Goal: Task Accomplishment & Management: Manage account settings

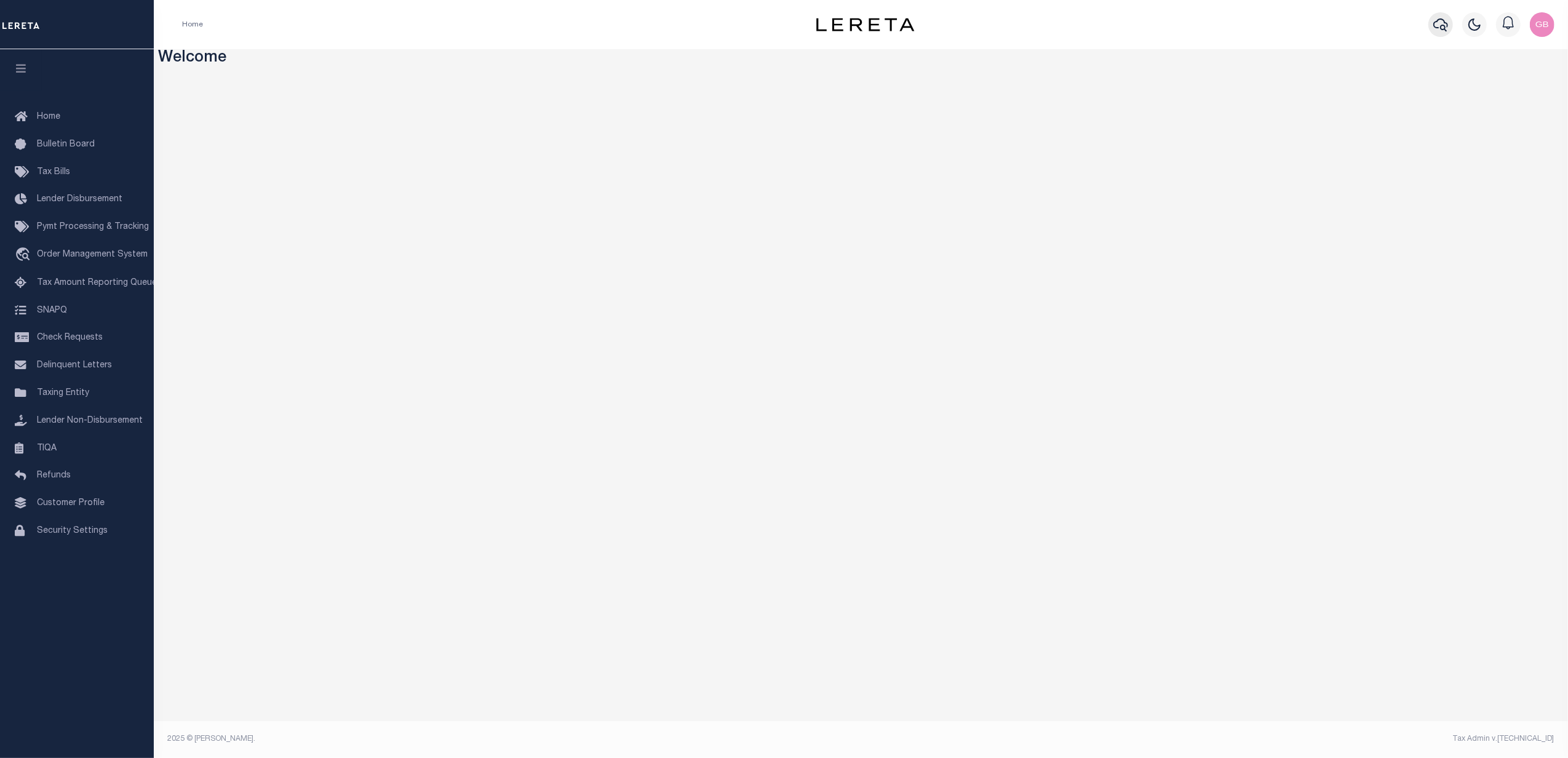
click at [1443, 25] on icon "button" at bounding box center [1440, 25] width 14 height 13
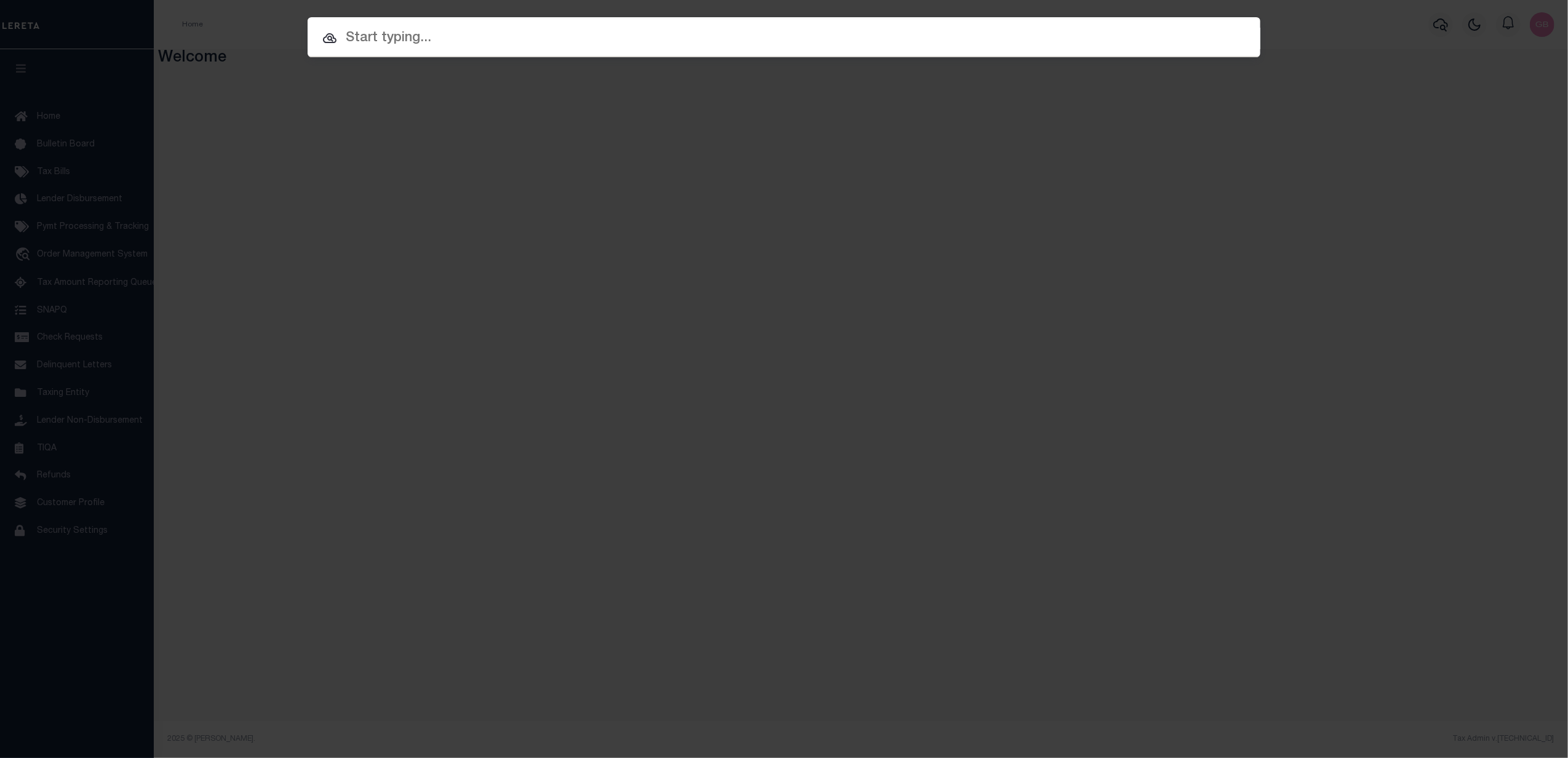
paste input "2352659"
type input "2352659"
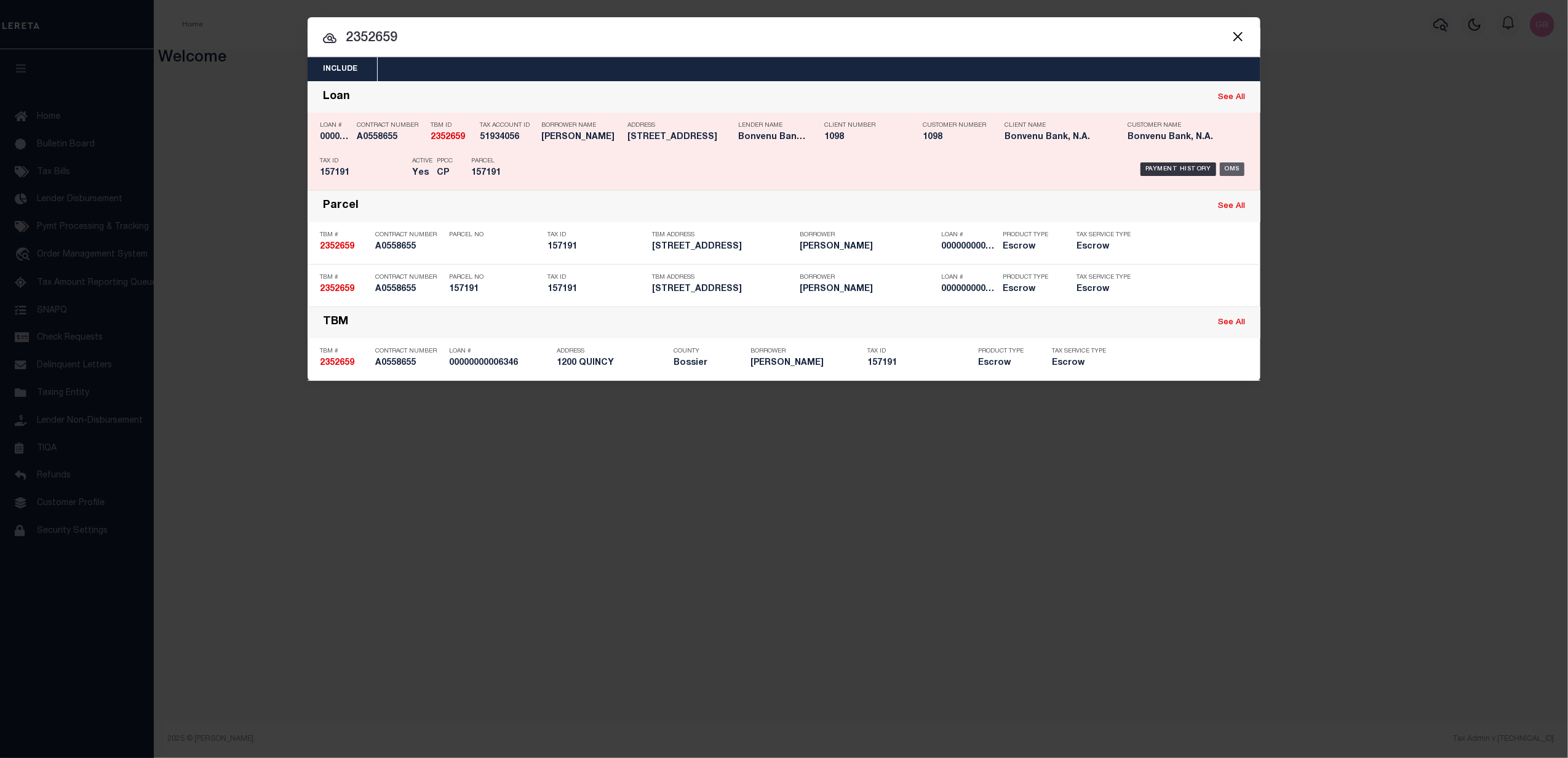
click at [1229, 170] on div "OMS" at bounding box center [1232, 168] width 25 height 14
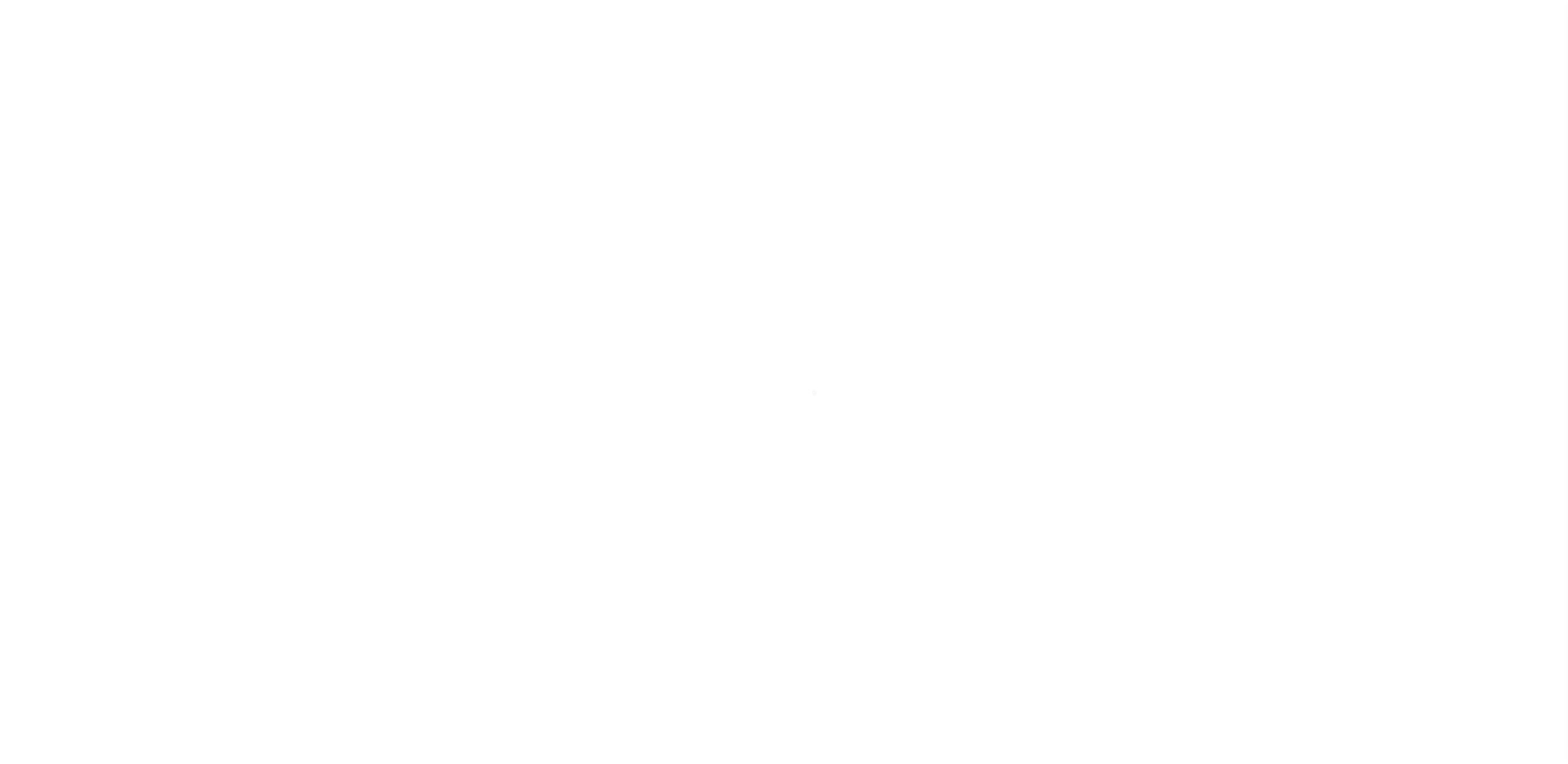
select select "10"
select select "Escrow"
select select "2875"
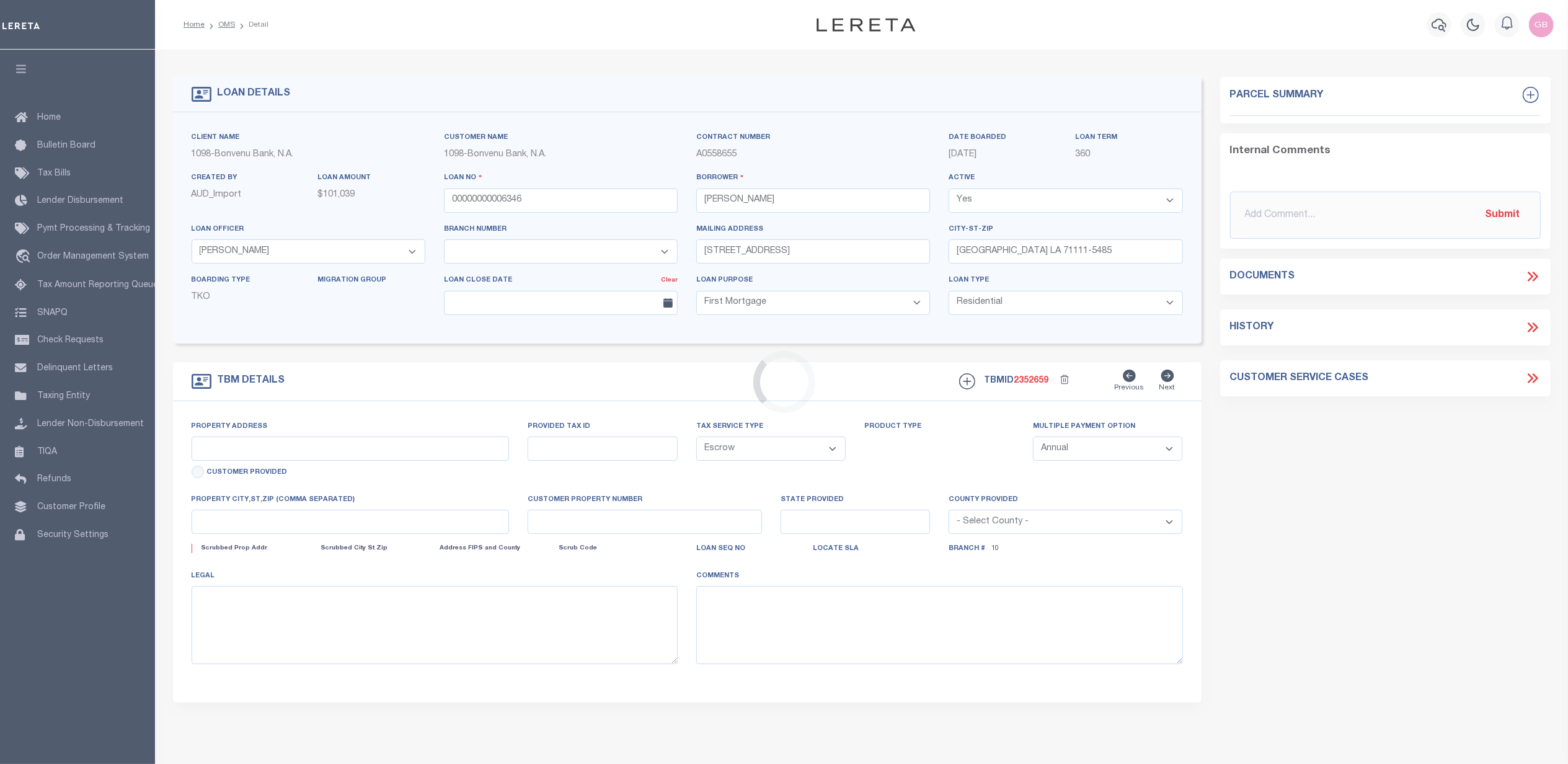
select select "1372"
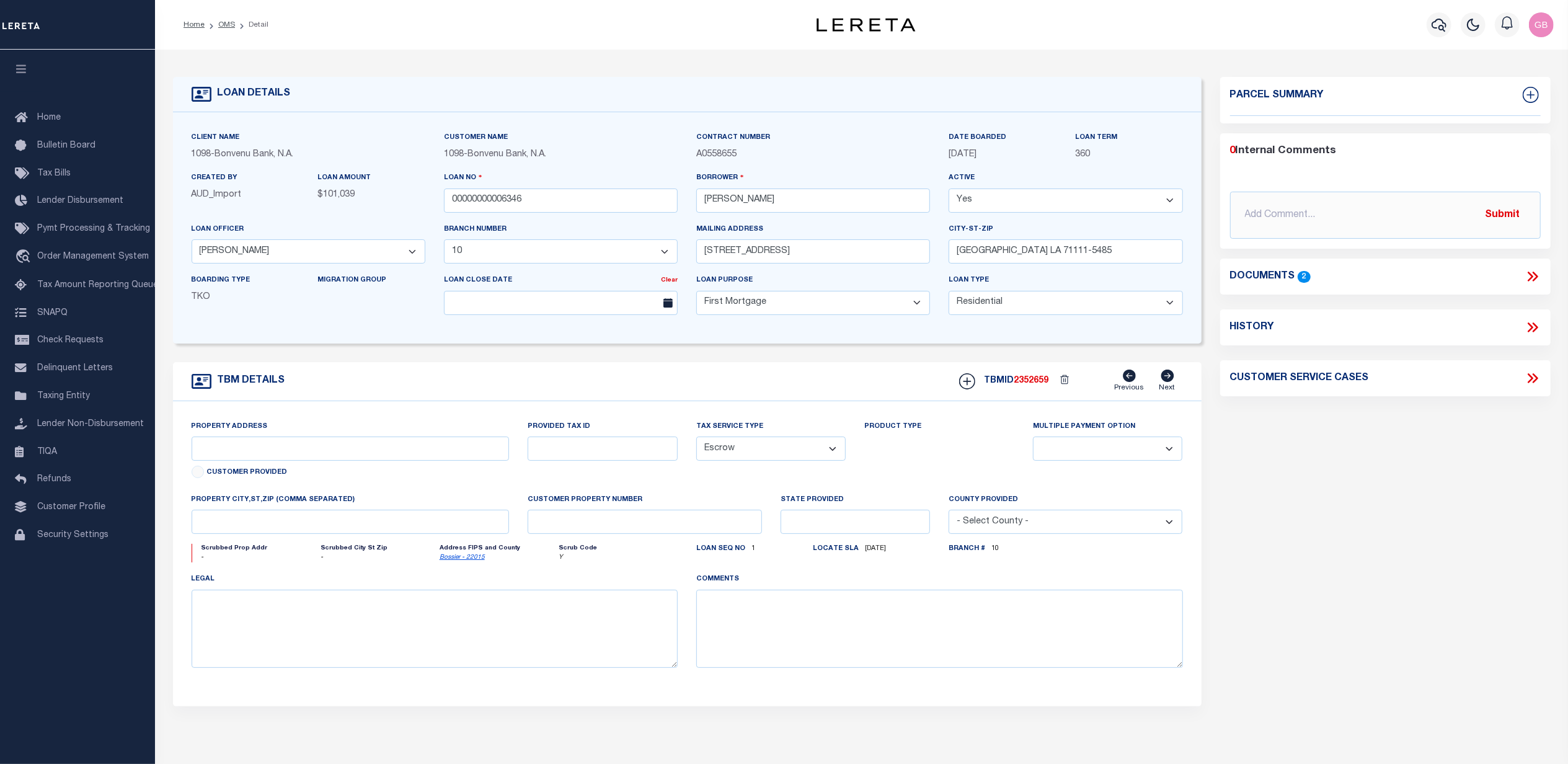
type input "1200 QUINCY"
select select
type input "BOSSIER CITY, LA 71111"
type input "LA"
select select
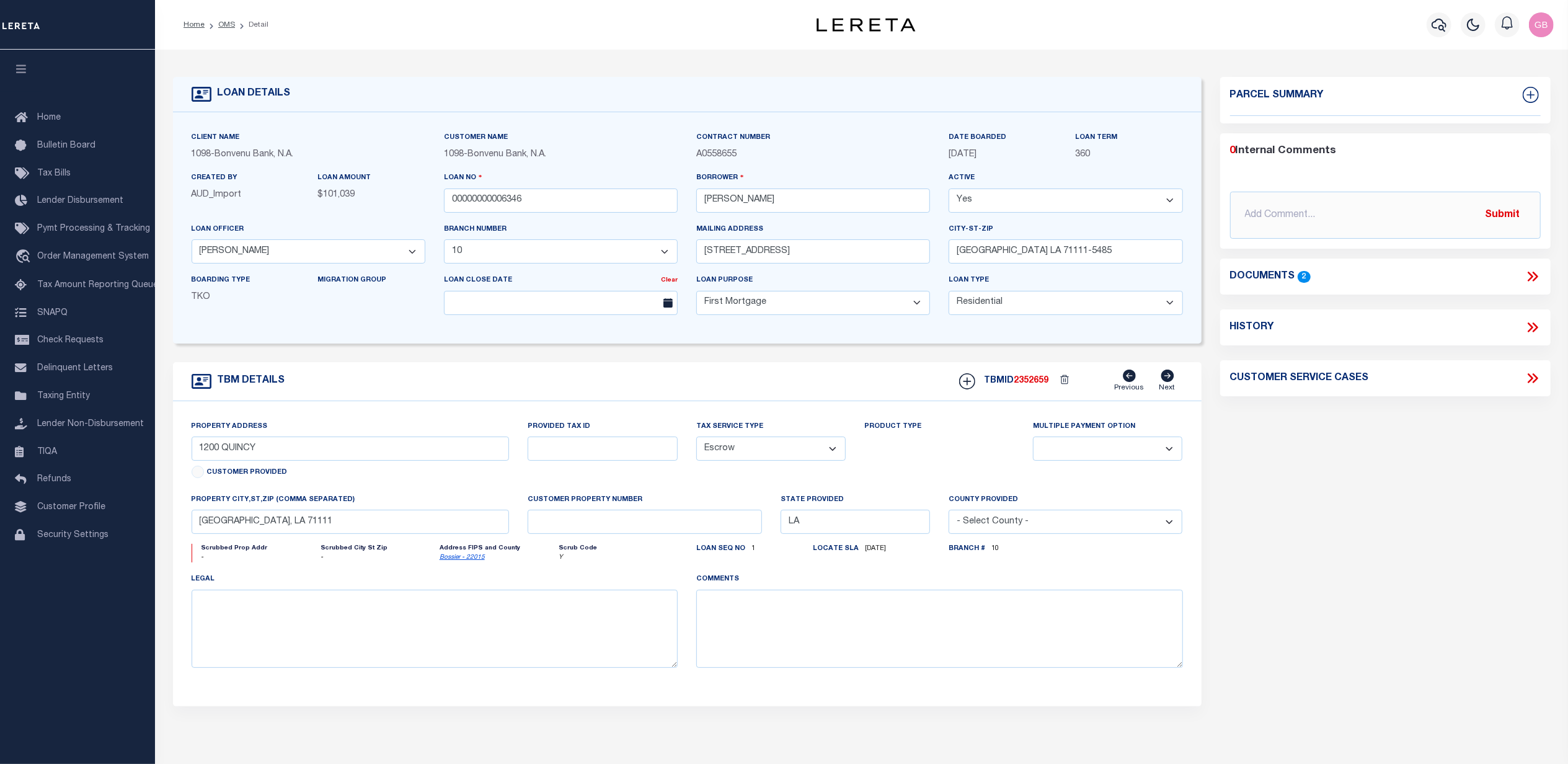
type textarea "1ST MTG LOT 200 ROSEDALE PLACE"
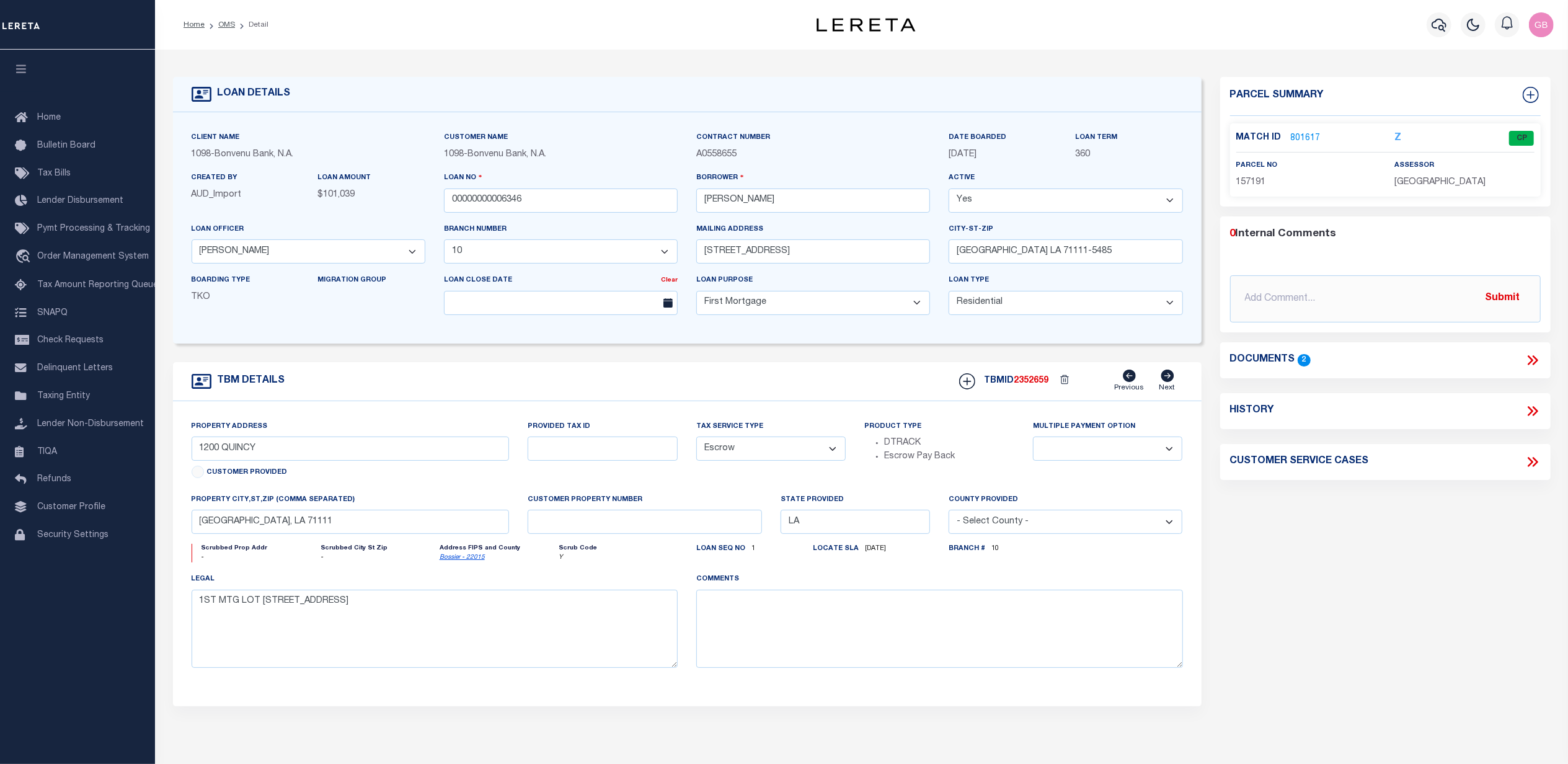
click at [1300, 132] on link "801617" at bounding box center [1306, 138] width 30 height 13
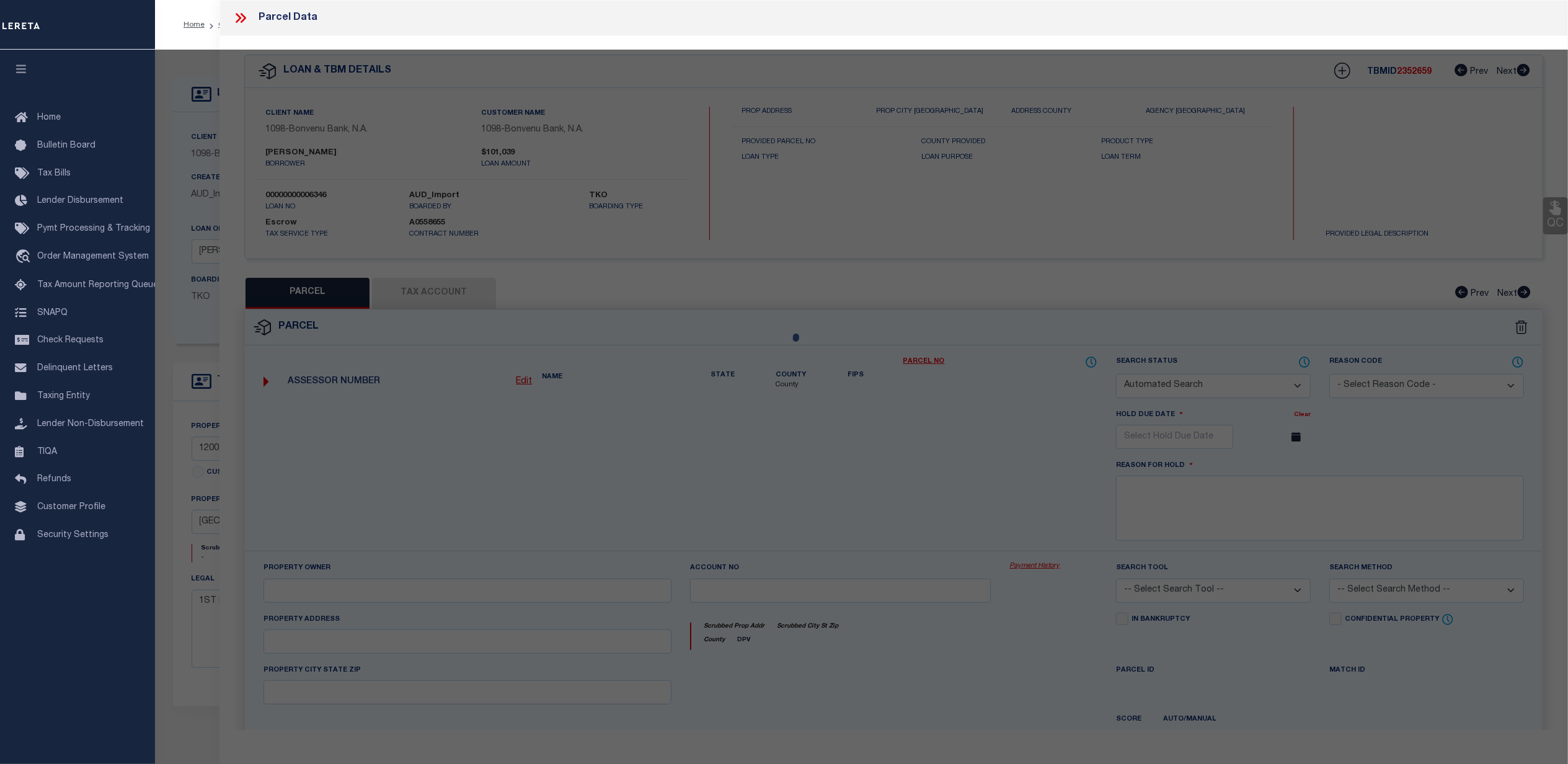
checkbox input "false"
select select "CP"
type input "TILLEY, GREGORY PAUL"
type input "1200 QUINCY DR"
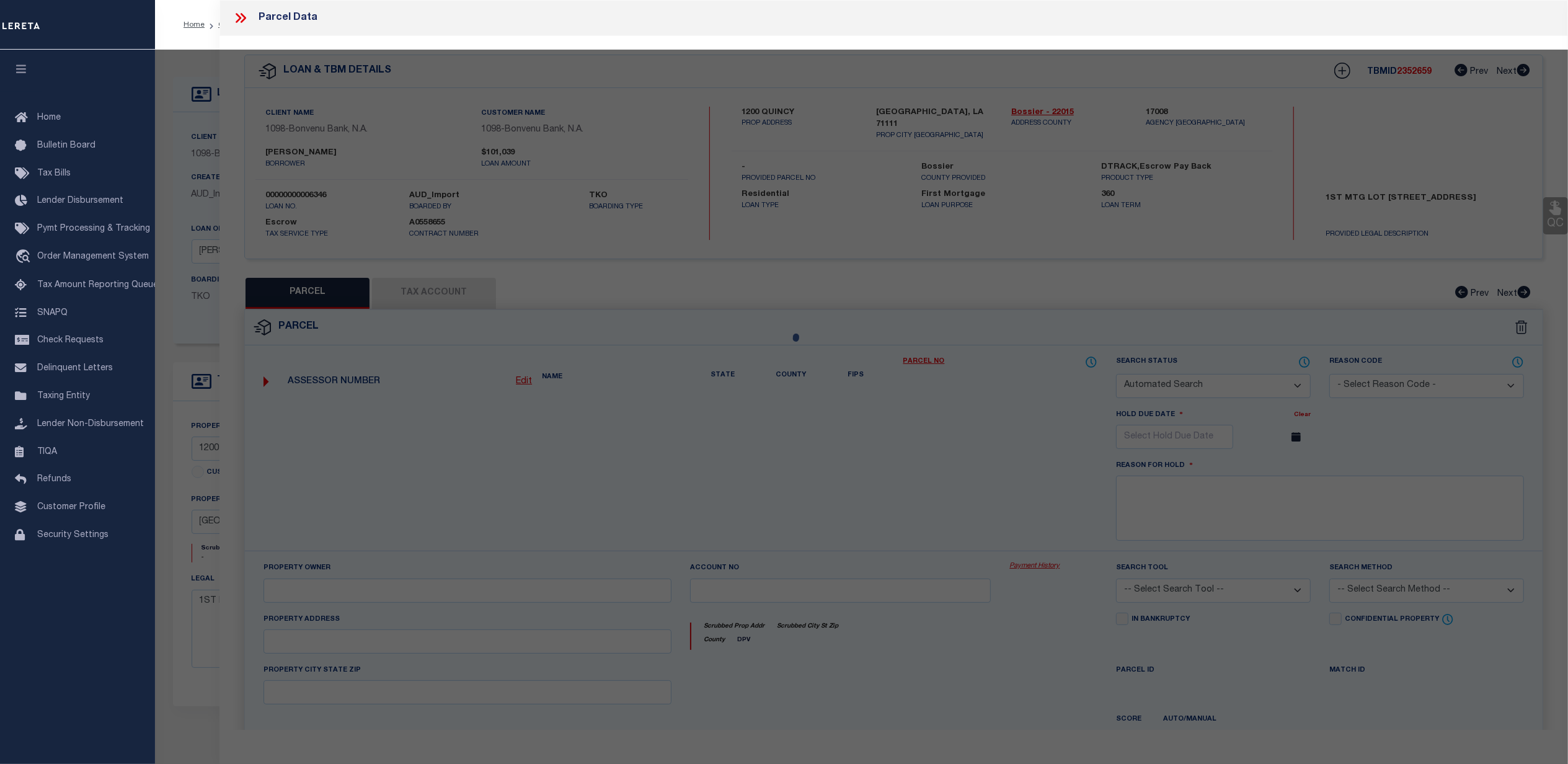
checkbox input "false"
type input "LA"
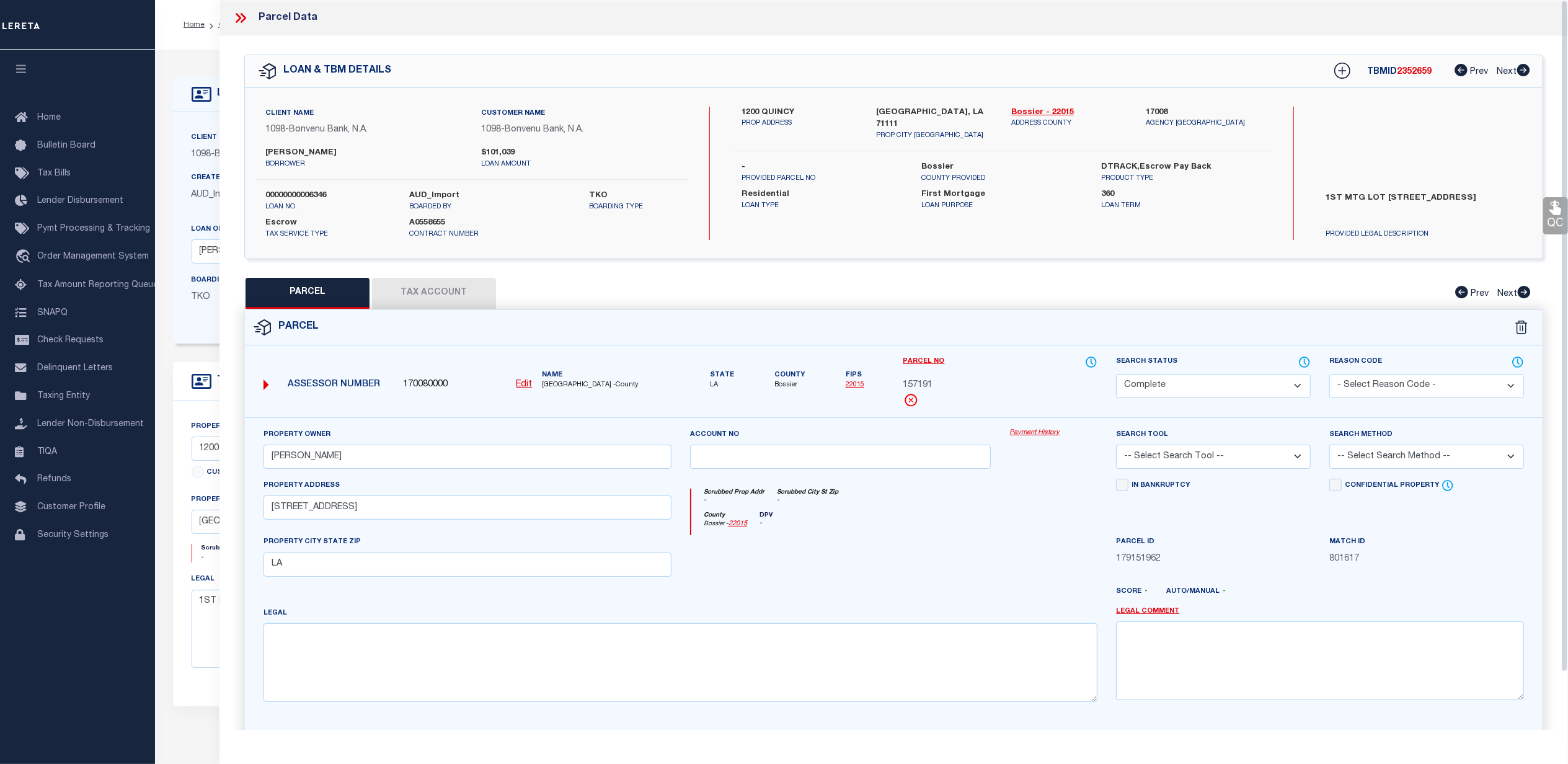
click at [1033, 433] on link "Payment History" at bounding box center [1053, 433] width 88 height 11
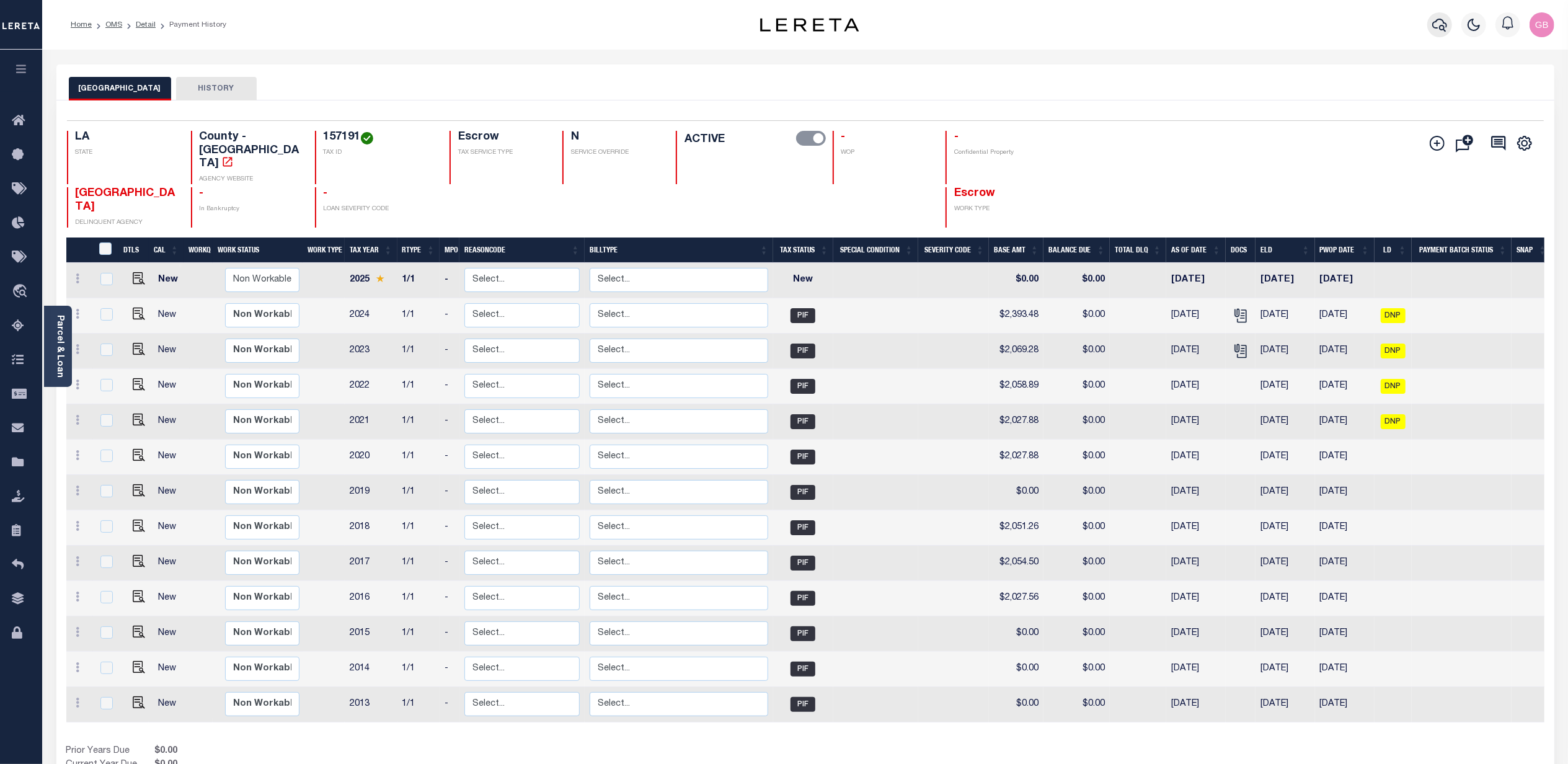
click at [1439, 28] on icon "button" at bounding box center [1439, 25] width 15 height 13
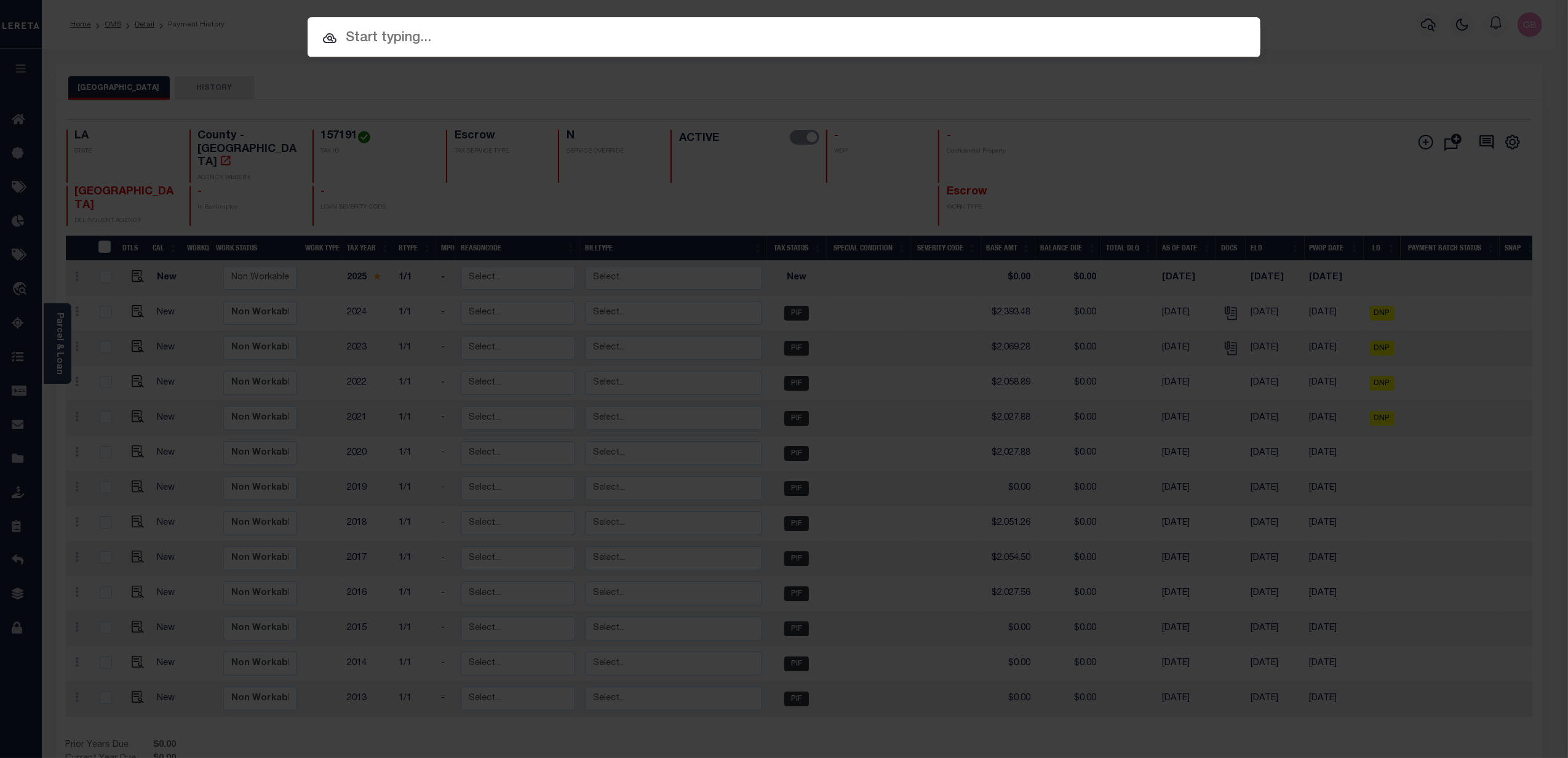
paste input "3098665"
type input "3098665"
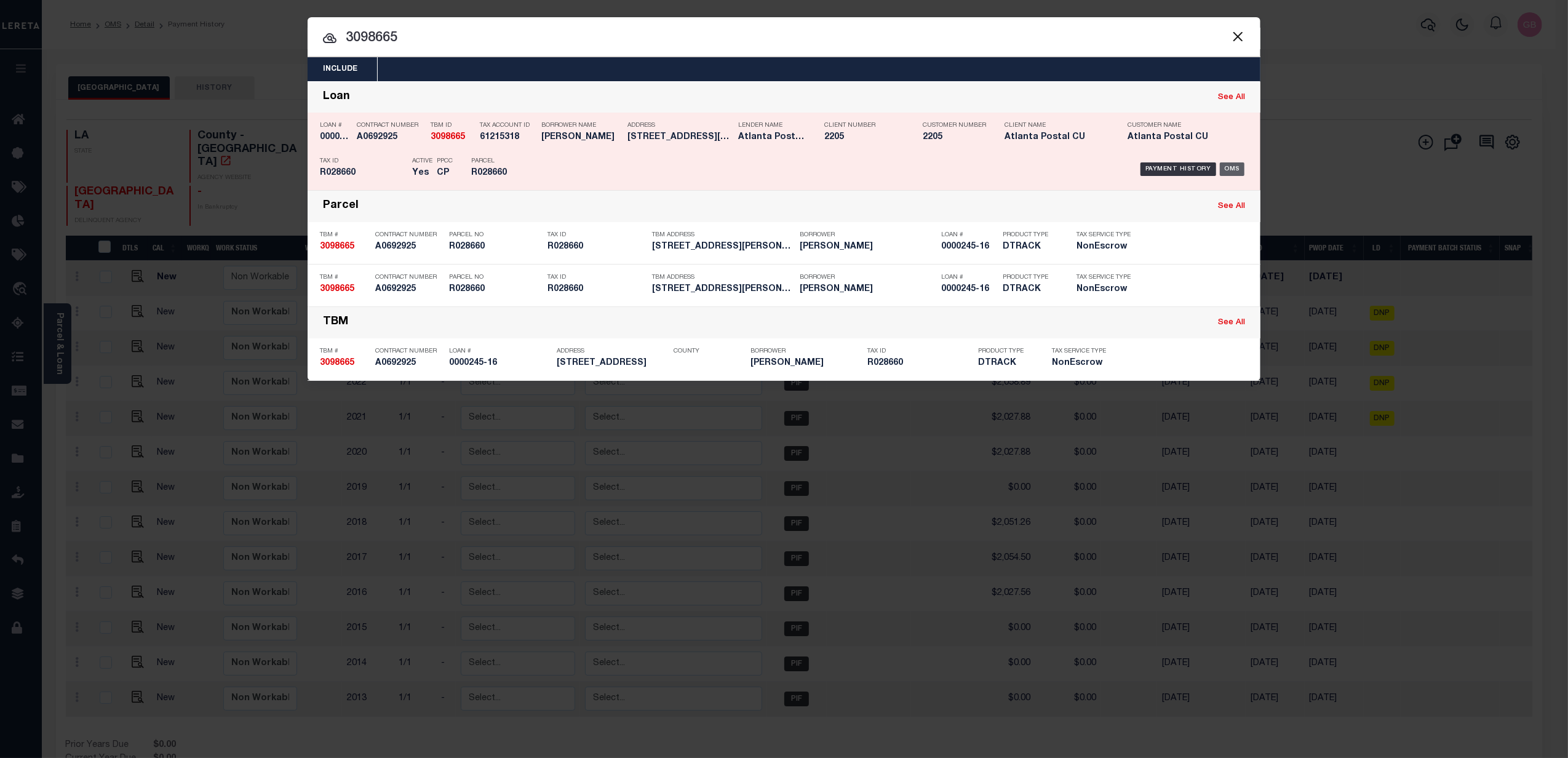
click at [1233, 173] on div "OMS" at bounding box center [1232, 168] width 25 height 14
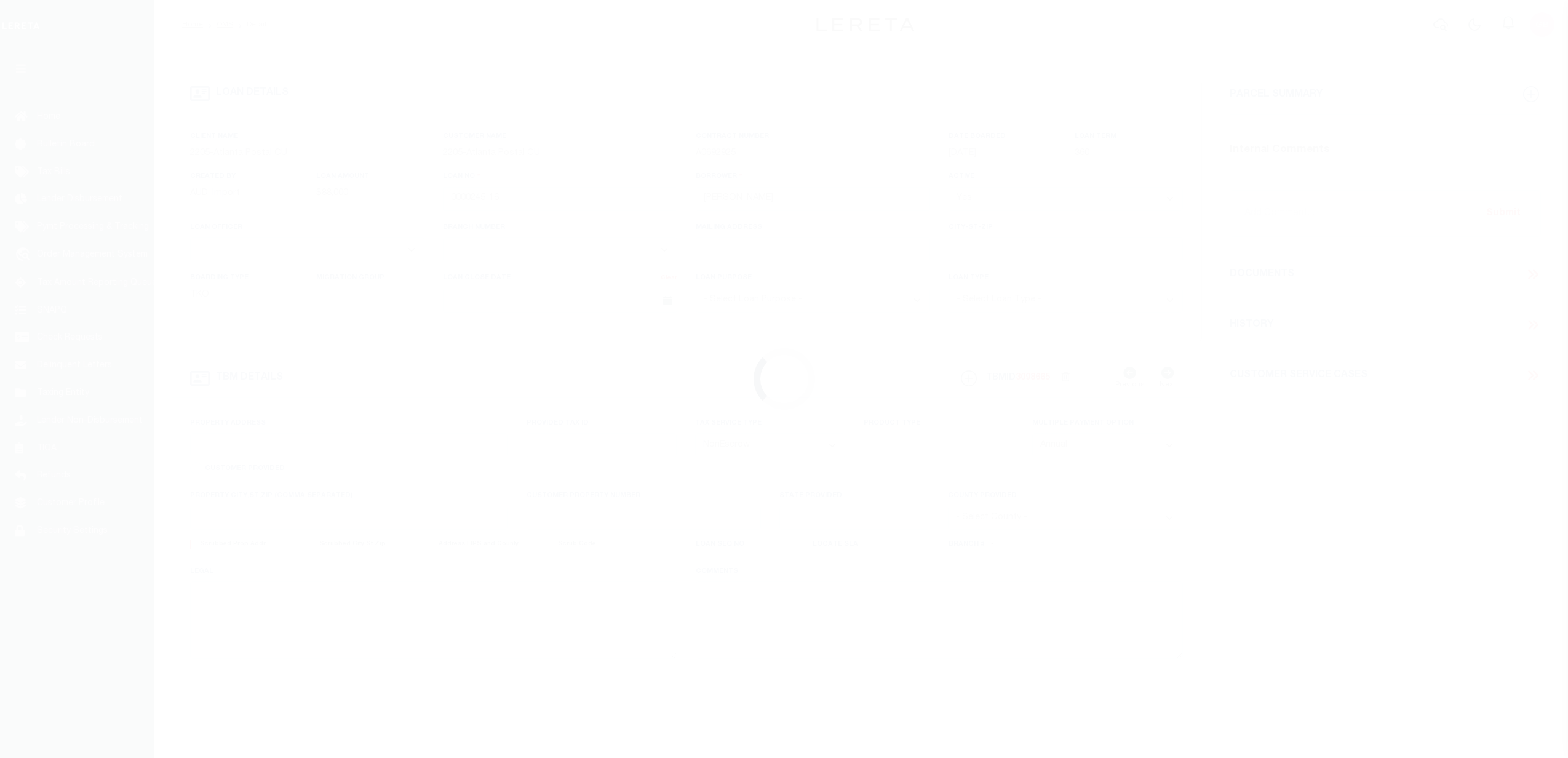
select select "NonEscrow"
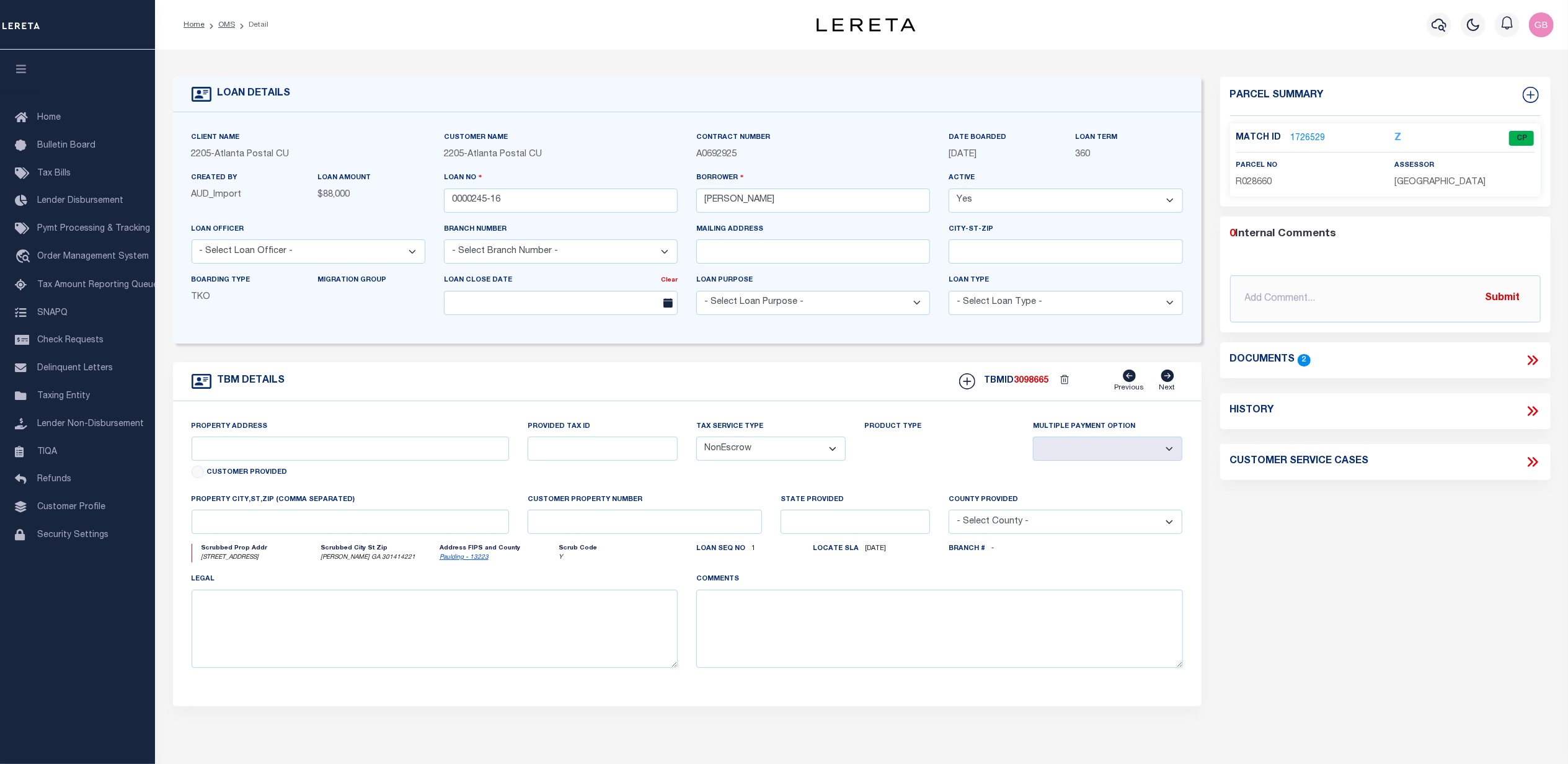
type input "[STREET_ADDRESS]"
type input "R028660"
select select
type input "[PERSON_NAME] GA 301414221"
type input "GA"
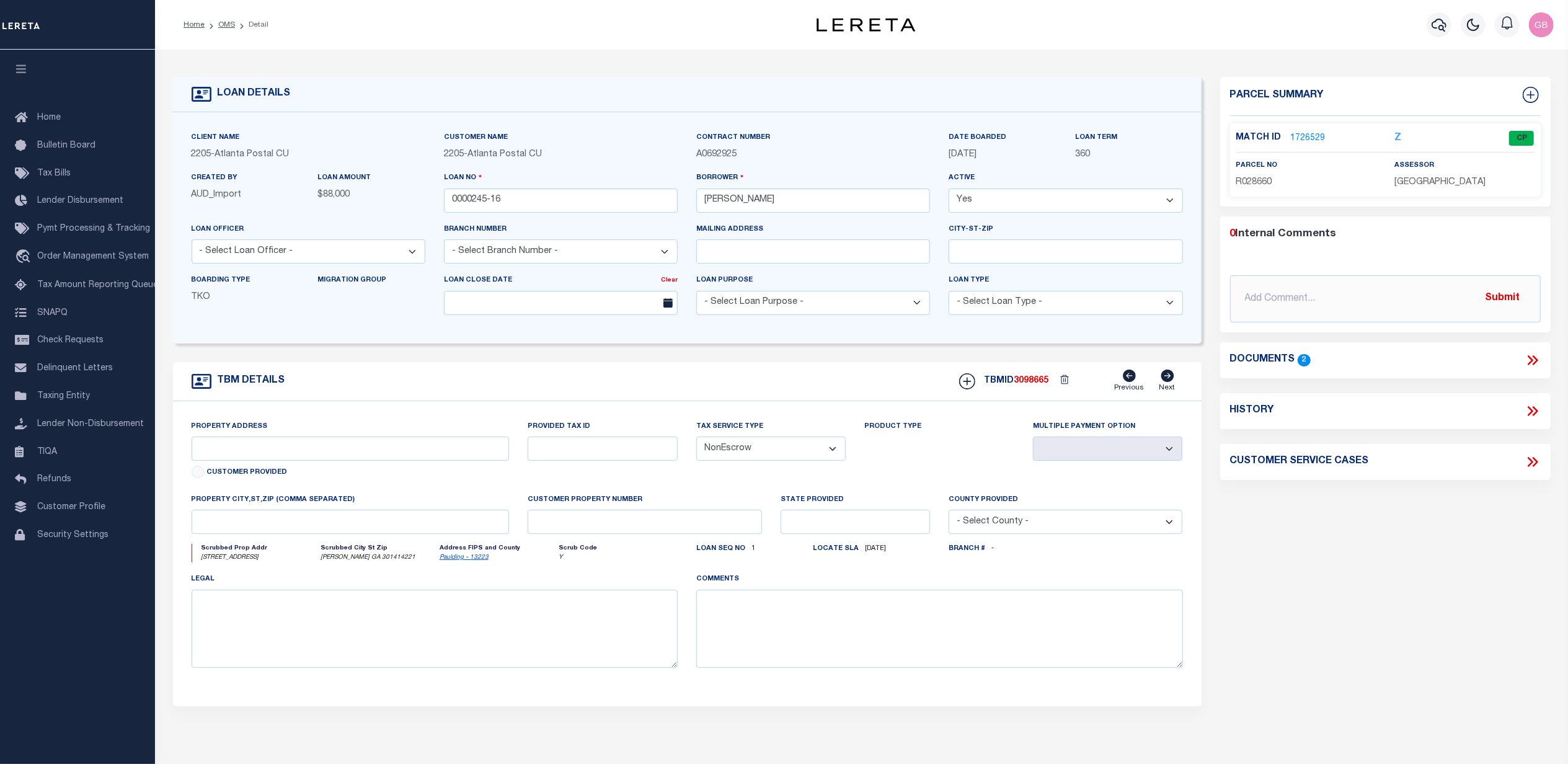
type textarea "Updated loan number per customer request through comparison project during impl…"
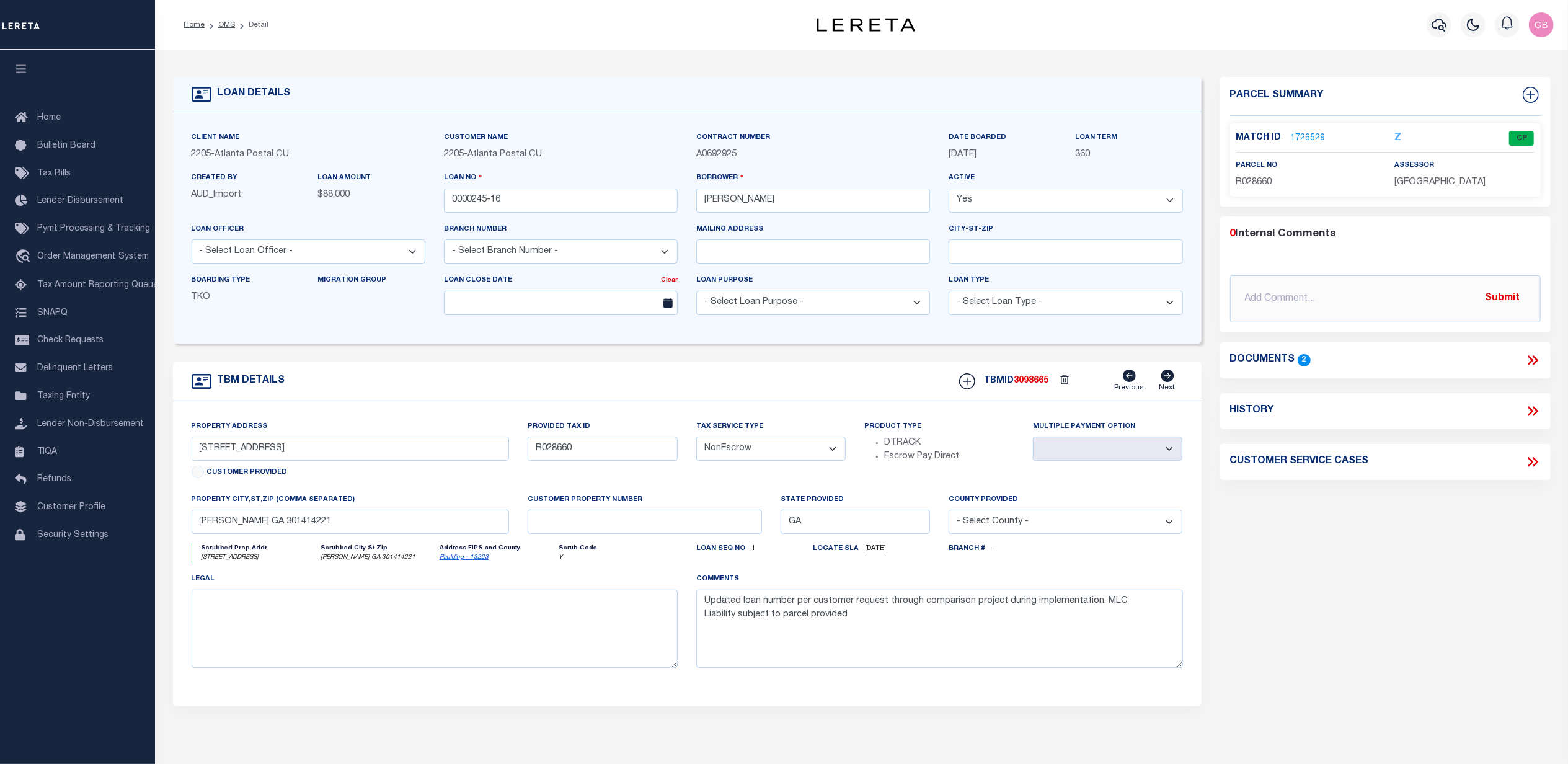
click at [1308, 132] on link "1726529" at bounding box center [1308, 138] width 35 height 13
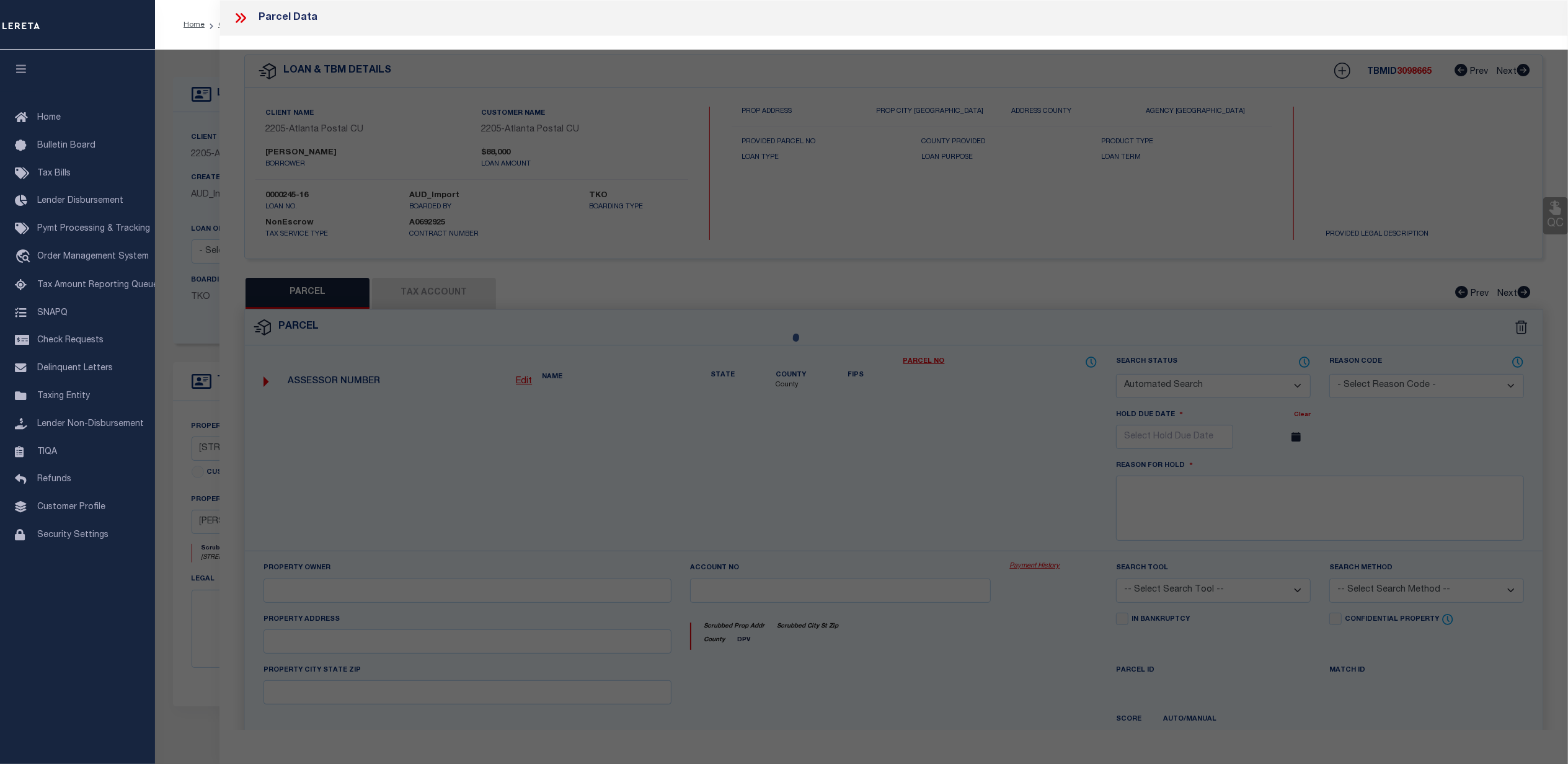
checkbox input "false"
select select "CP"
type input "HAMMOND JEFFREY E"
type input "288 ASHLEY LN"
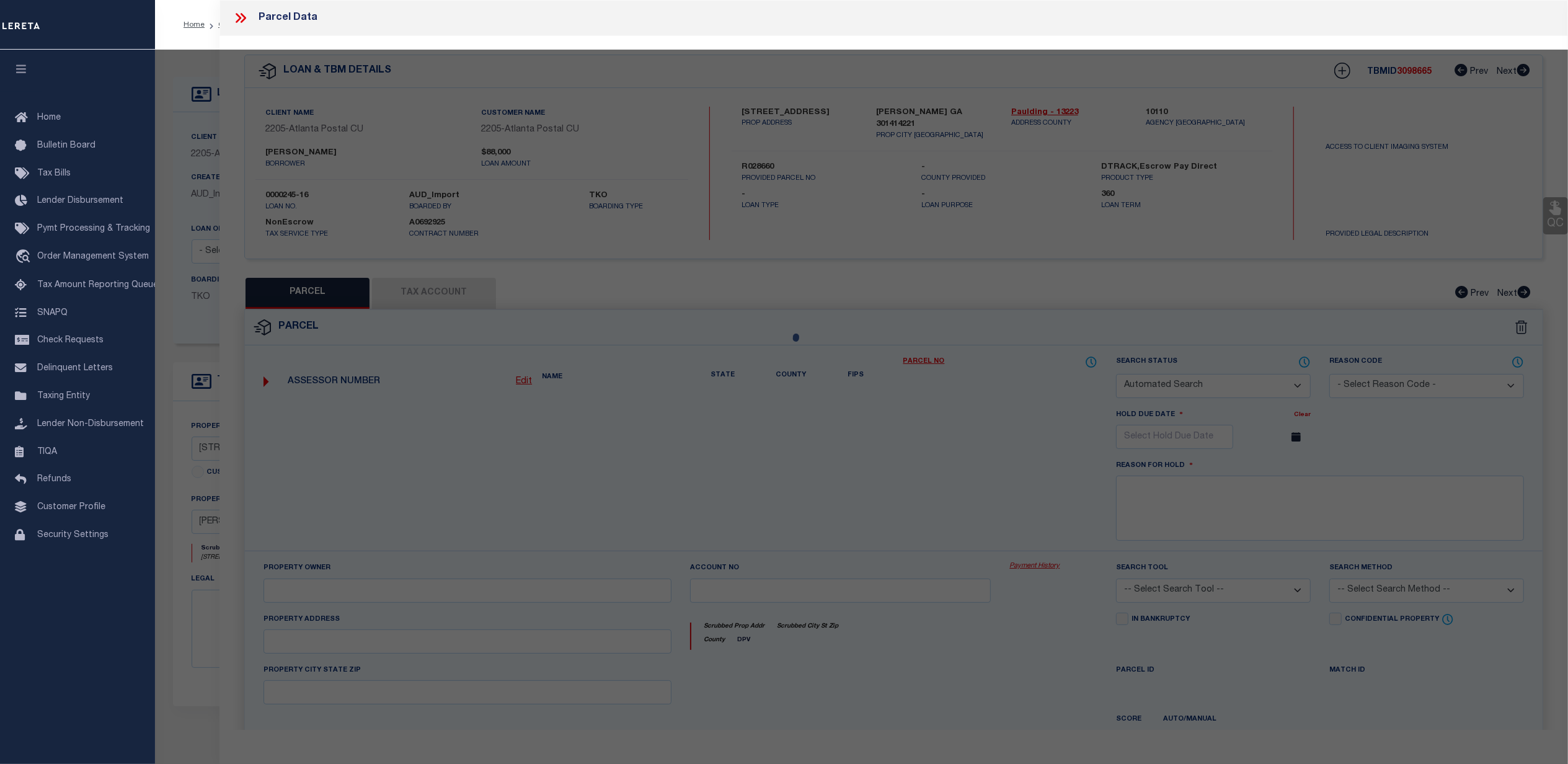
checkbox input "false"
type input "GA 30141"
type textarea "TEAL PLANTATION 16"
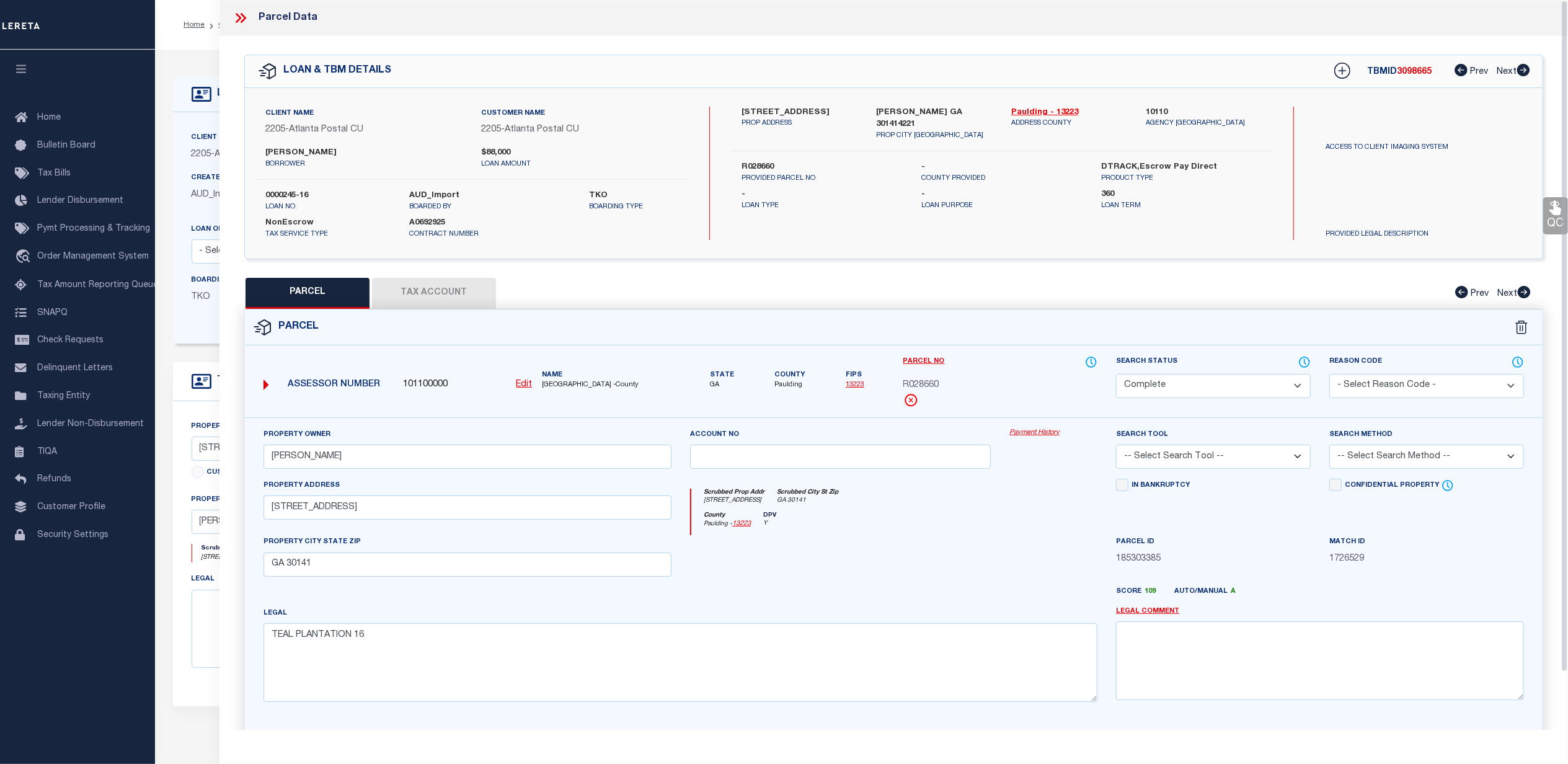
click at [1031, 435] on link "Payment History" at bounding box center [1053, 433] width 88 height 11
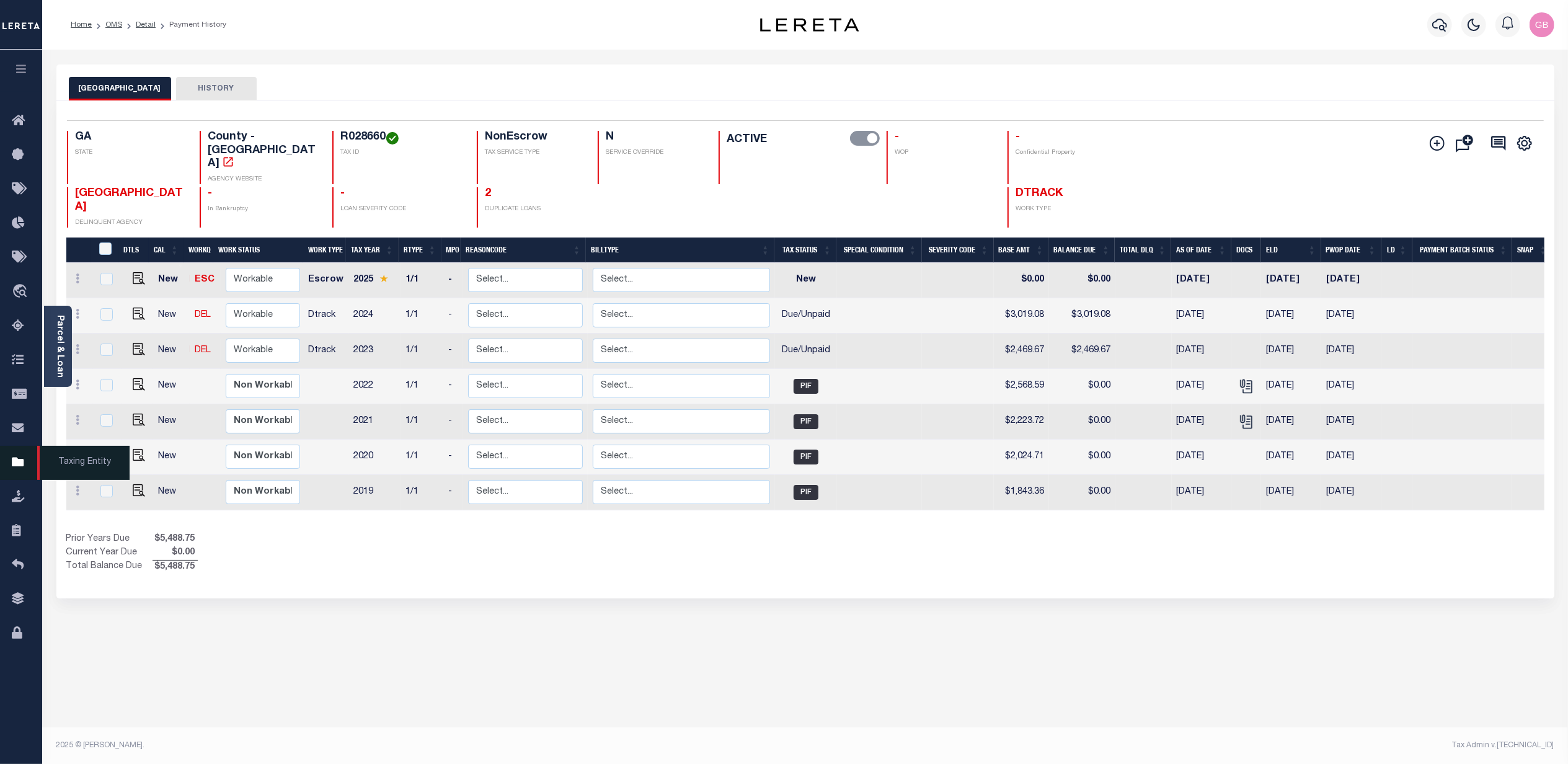
click at [19, 458] on icon at bounding box center [22, 462] width 20 height 15
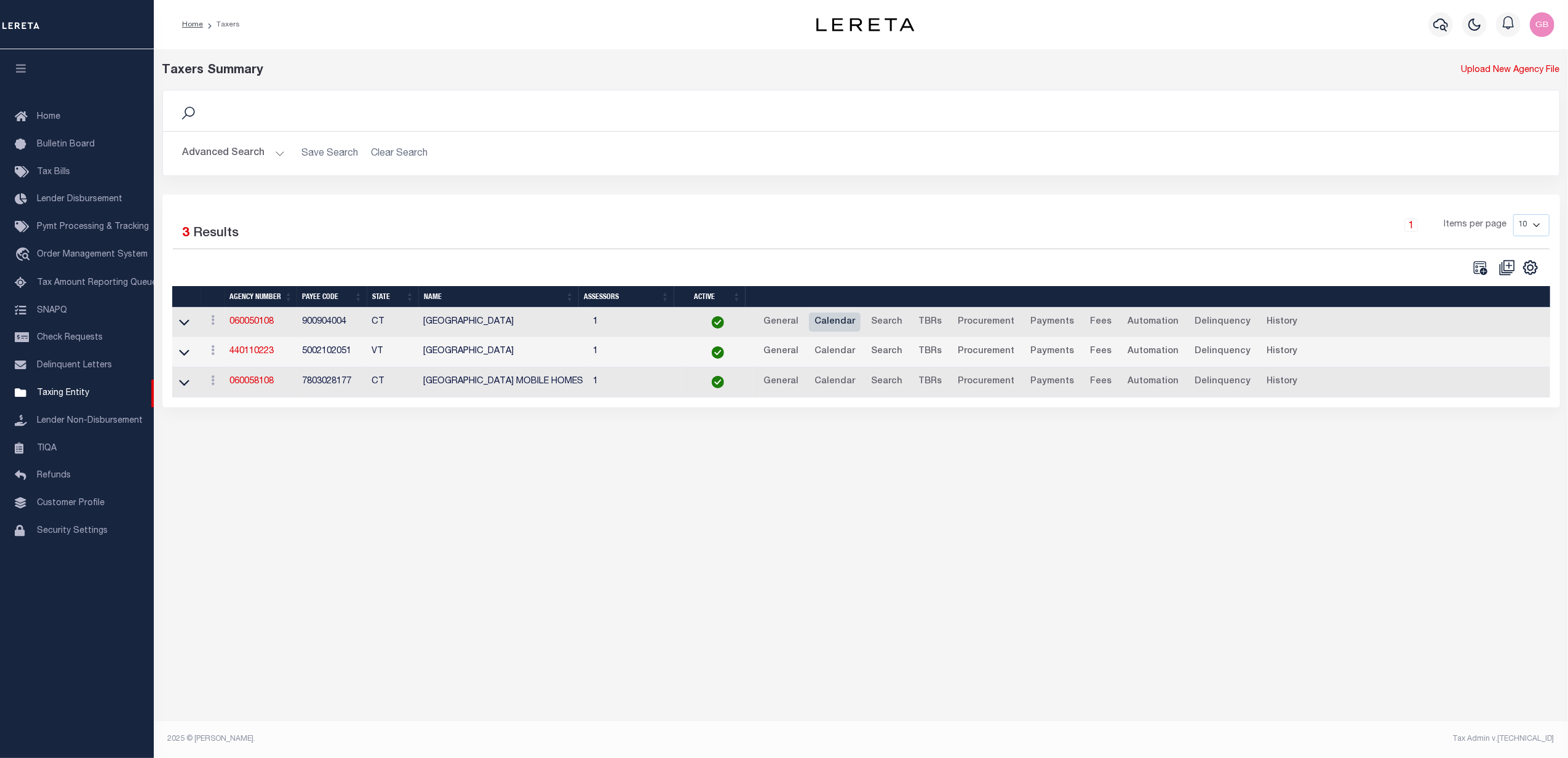
click at [834, 323] on link "Calendar" at bounding box center [834, 322] width 51 height 20
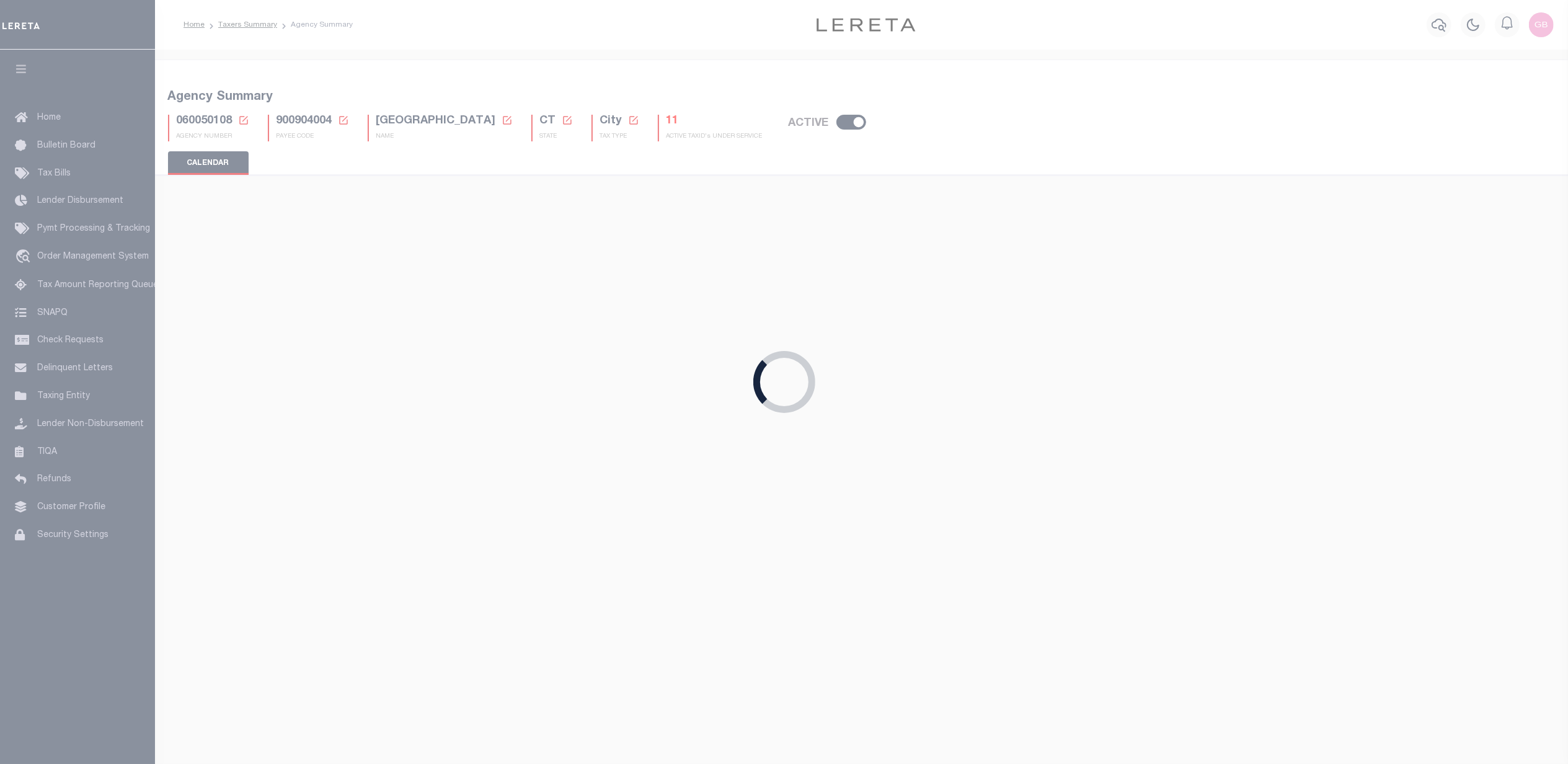
checkbox input "false"
type input "1"
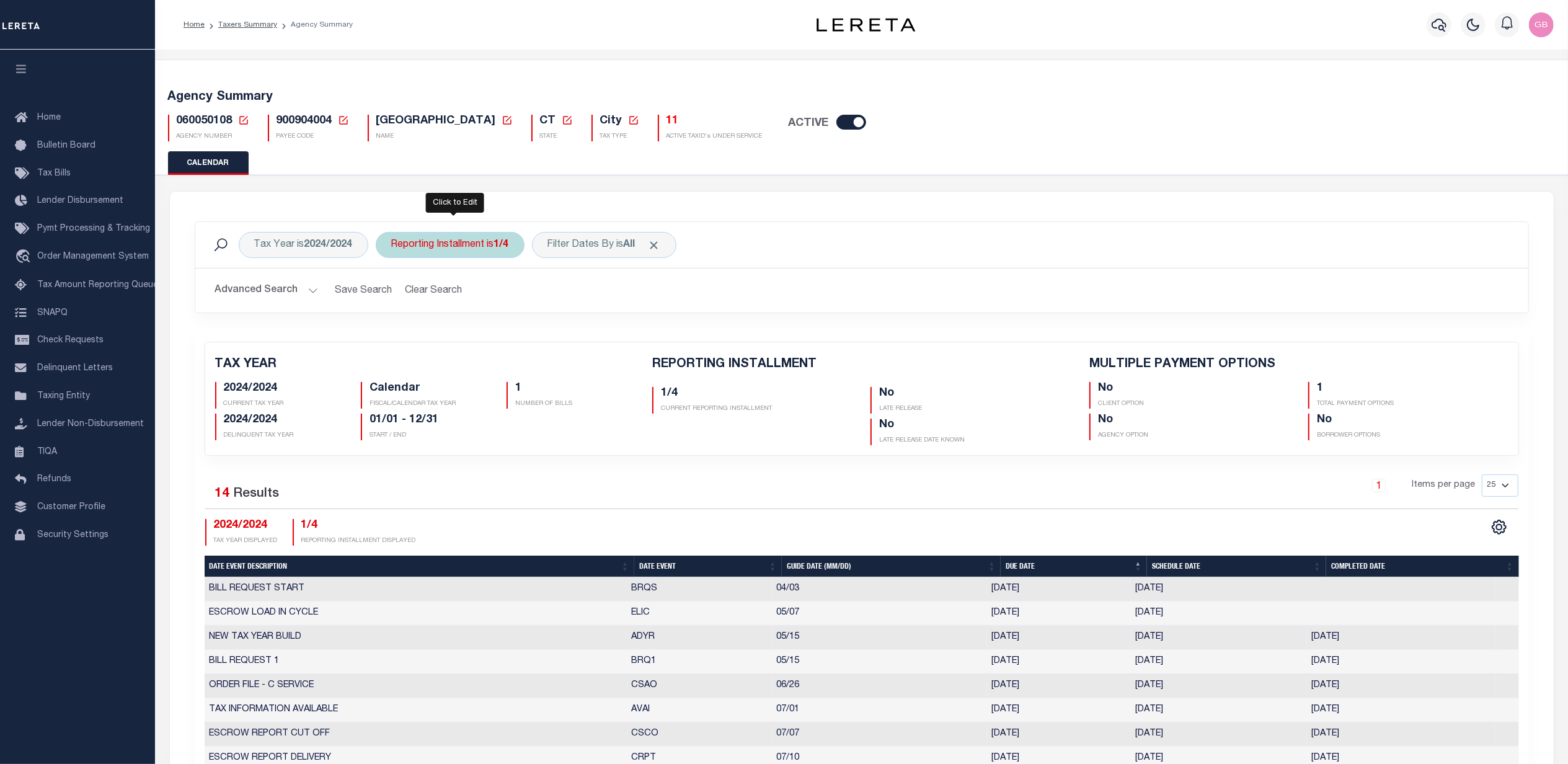
click at [499, 246] on div "Reporting Installment is 1/4" at bounding box center [450, 245] width 149 height 26
drag, startPoint x: 450, startPoint y: 299, endPoint x: 449, endPoint y: 319, distance: 20.0
click at [450, 299] on select "1/4 2/4 3/4 4/4" at bounding box center [483, 305] width 182 height 23
select select "4/4"
click at [394, 294] on select "1/4 2/4 3/4 4/4" at bounding box center [483, 305] width 182 height 23
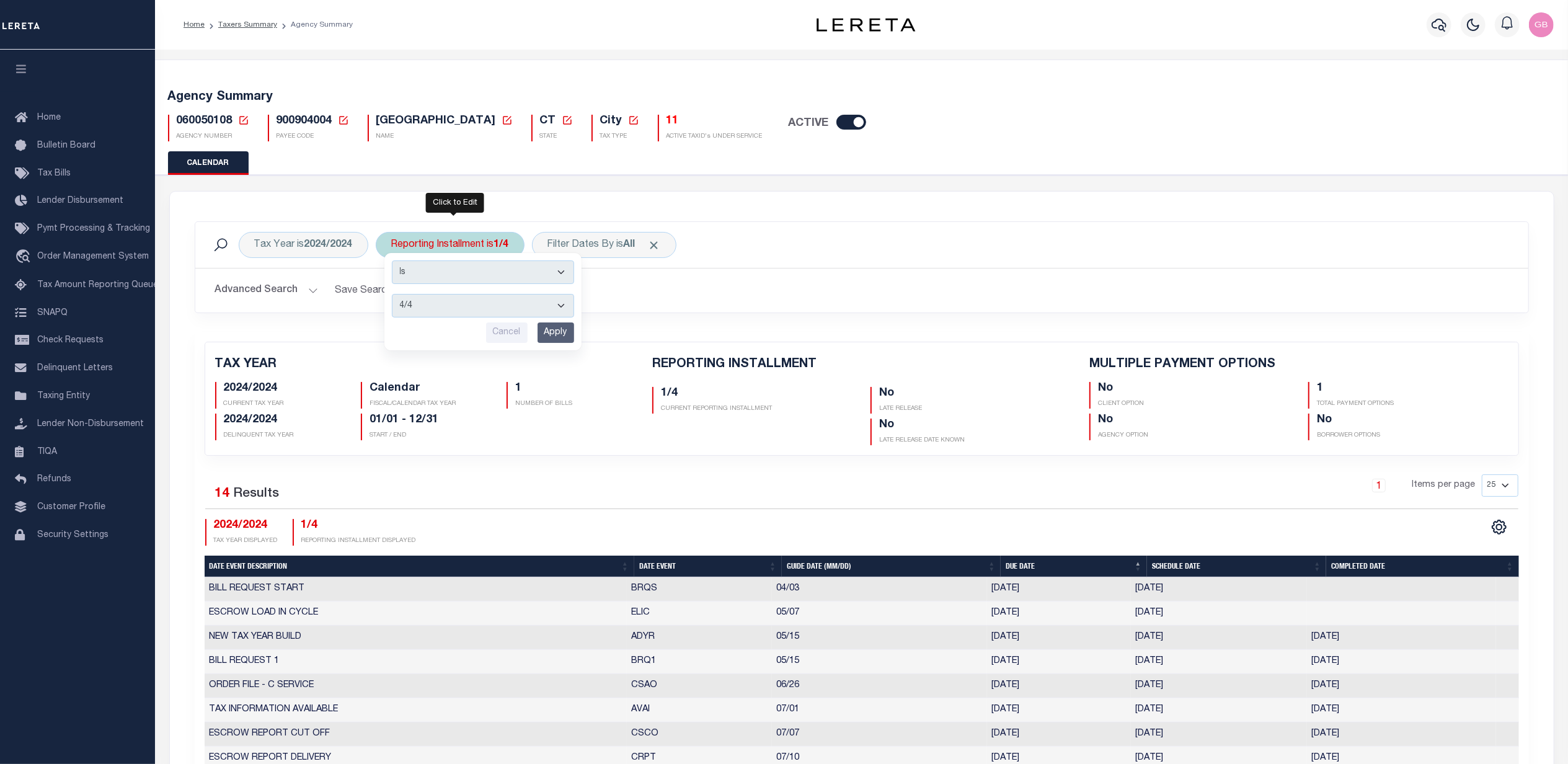
click at [561, 334] on input "Apply" at bounding box center [556, 332] width 36 height 20
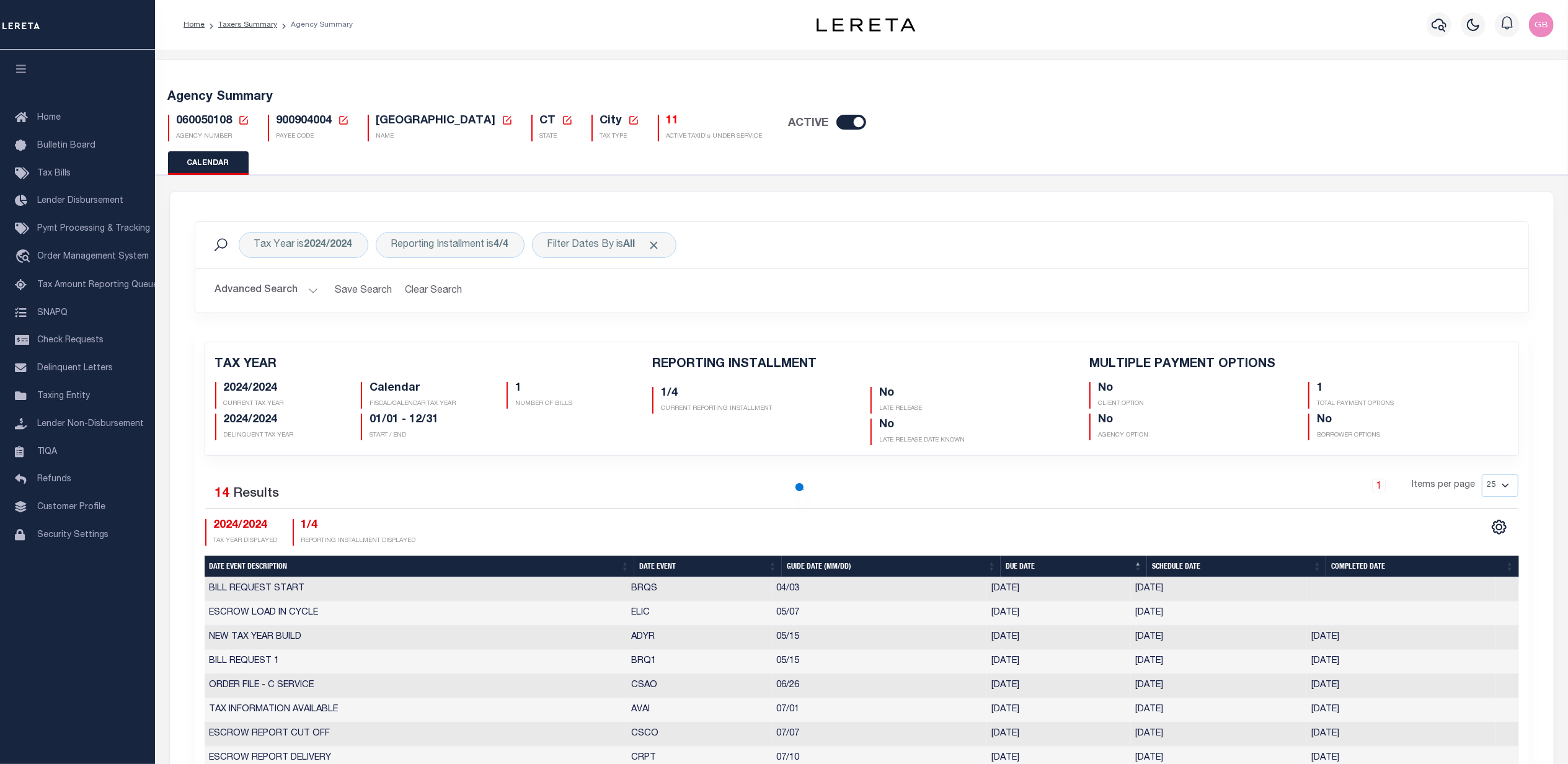
checkbox input "false"
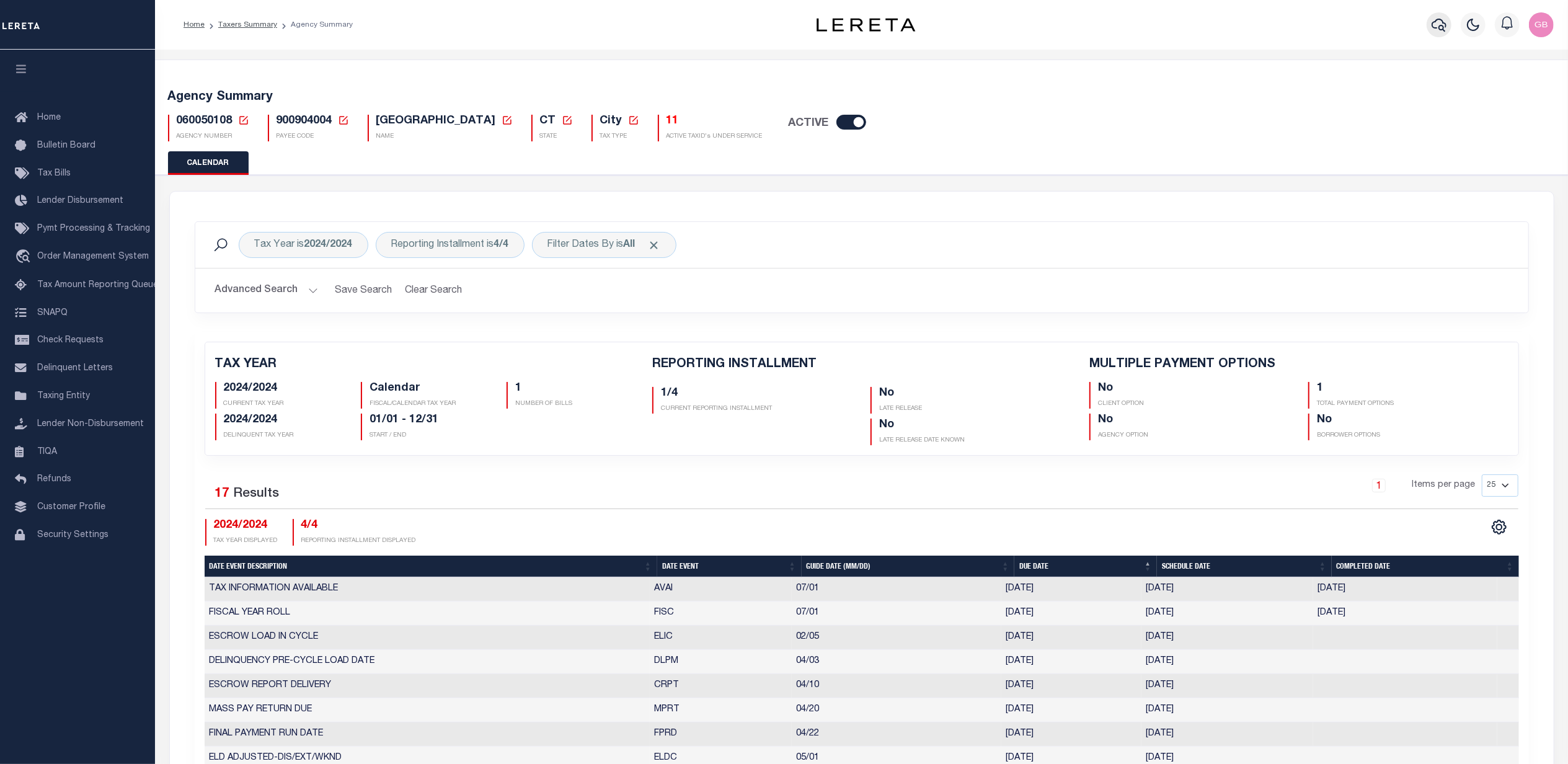
click at [1441, 31] on icon "button" at bounding box center [1439, 24] width 15 height 15
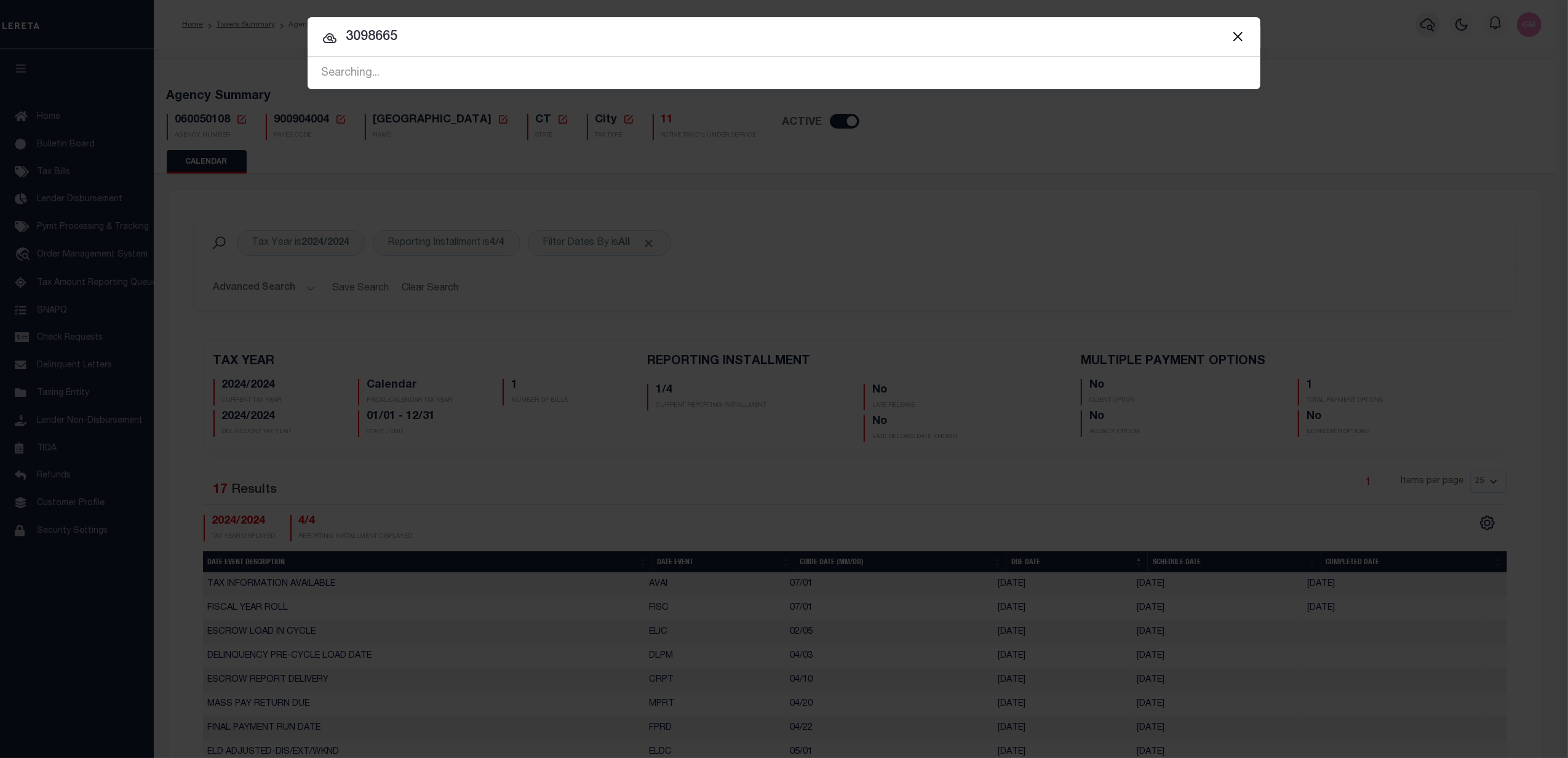
type input "3098665"
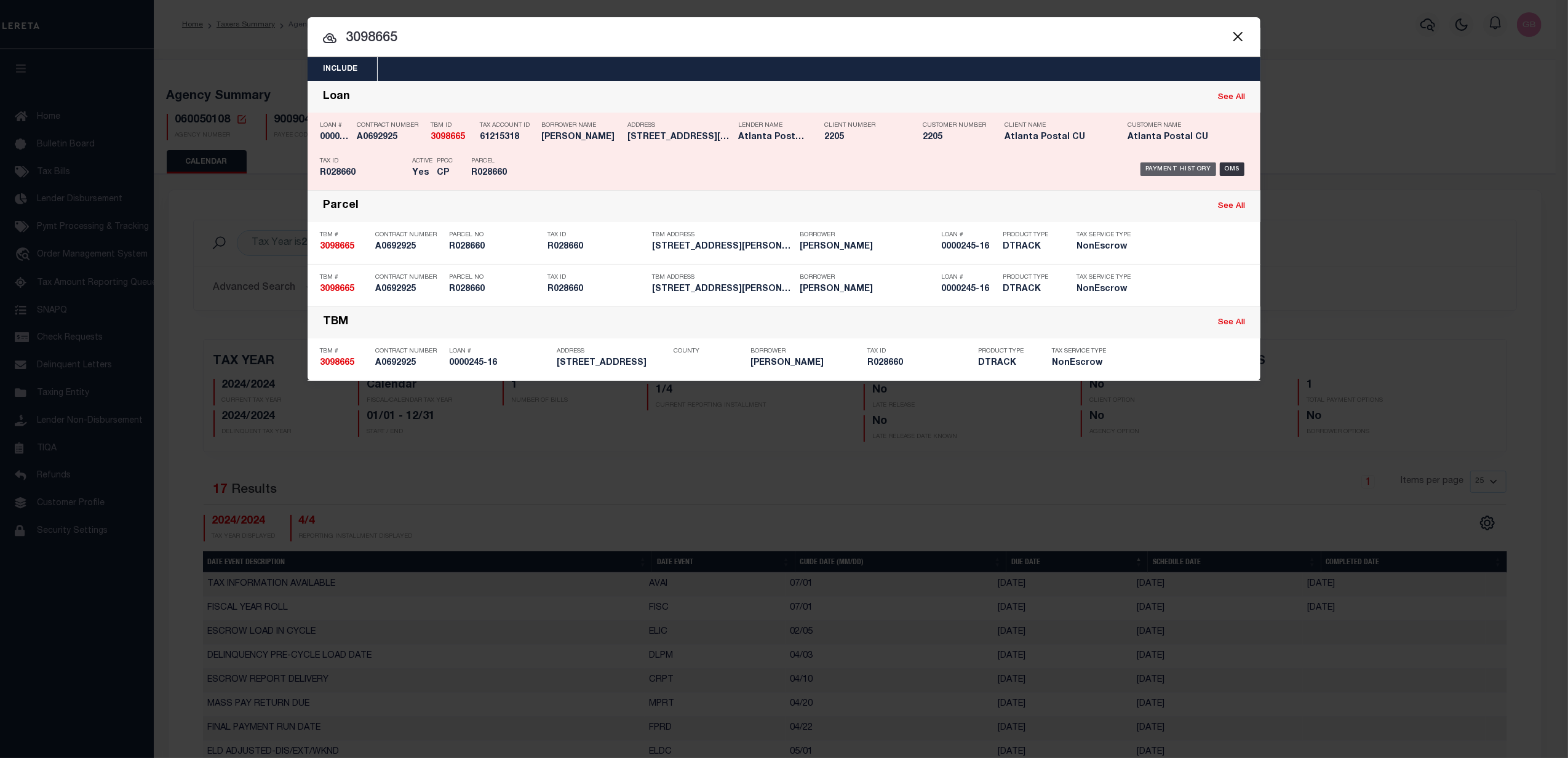
click at [1197, 165] on div "Payment History" at bounding box center [1178, 168] width 75 height 14
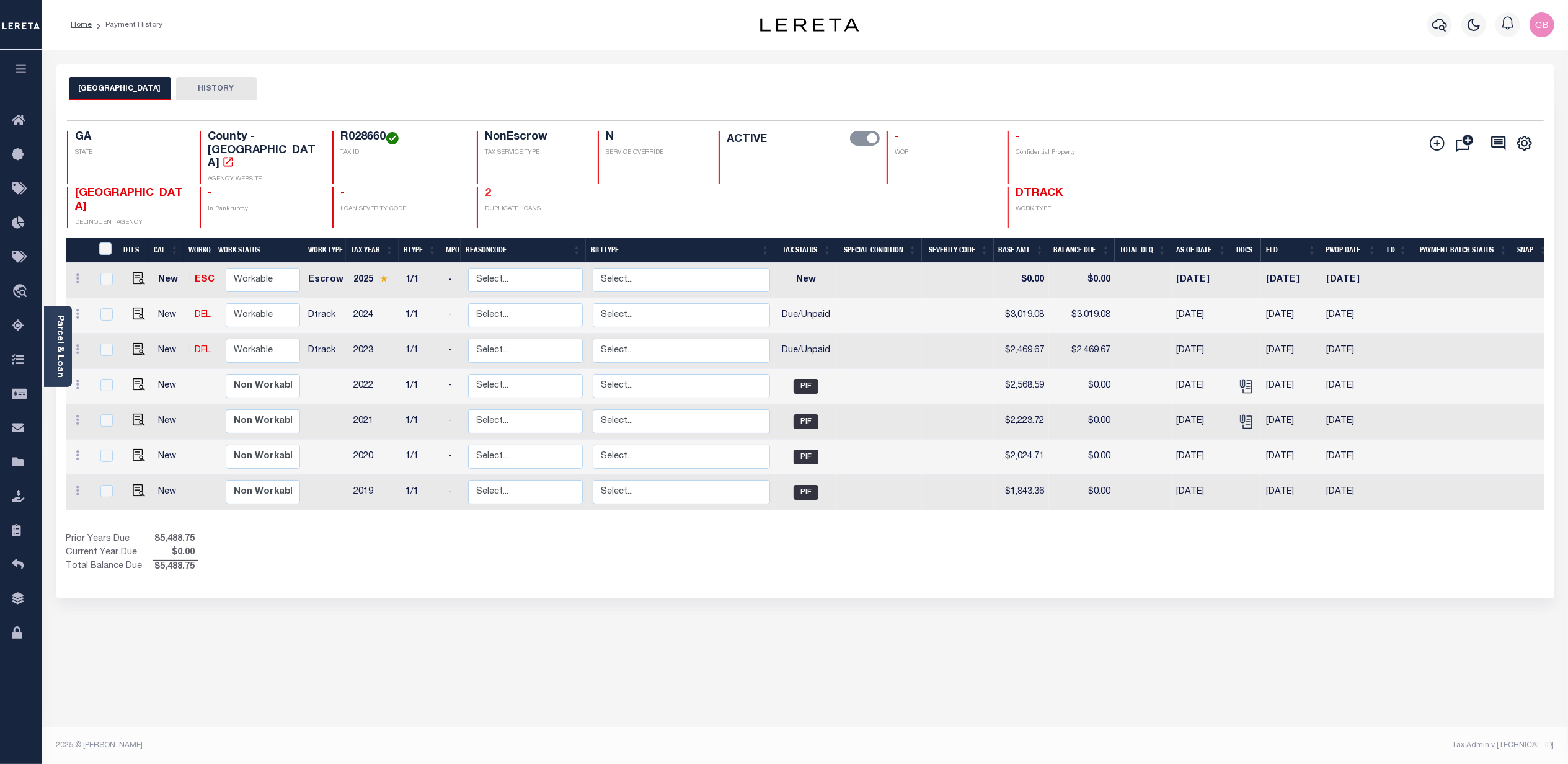
click at [485, 188] on link "2" at bounding box center [488, 193] width 6 height 11
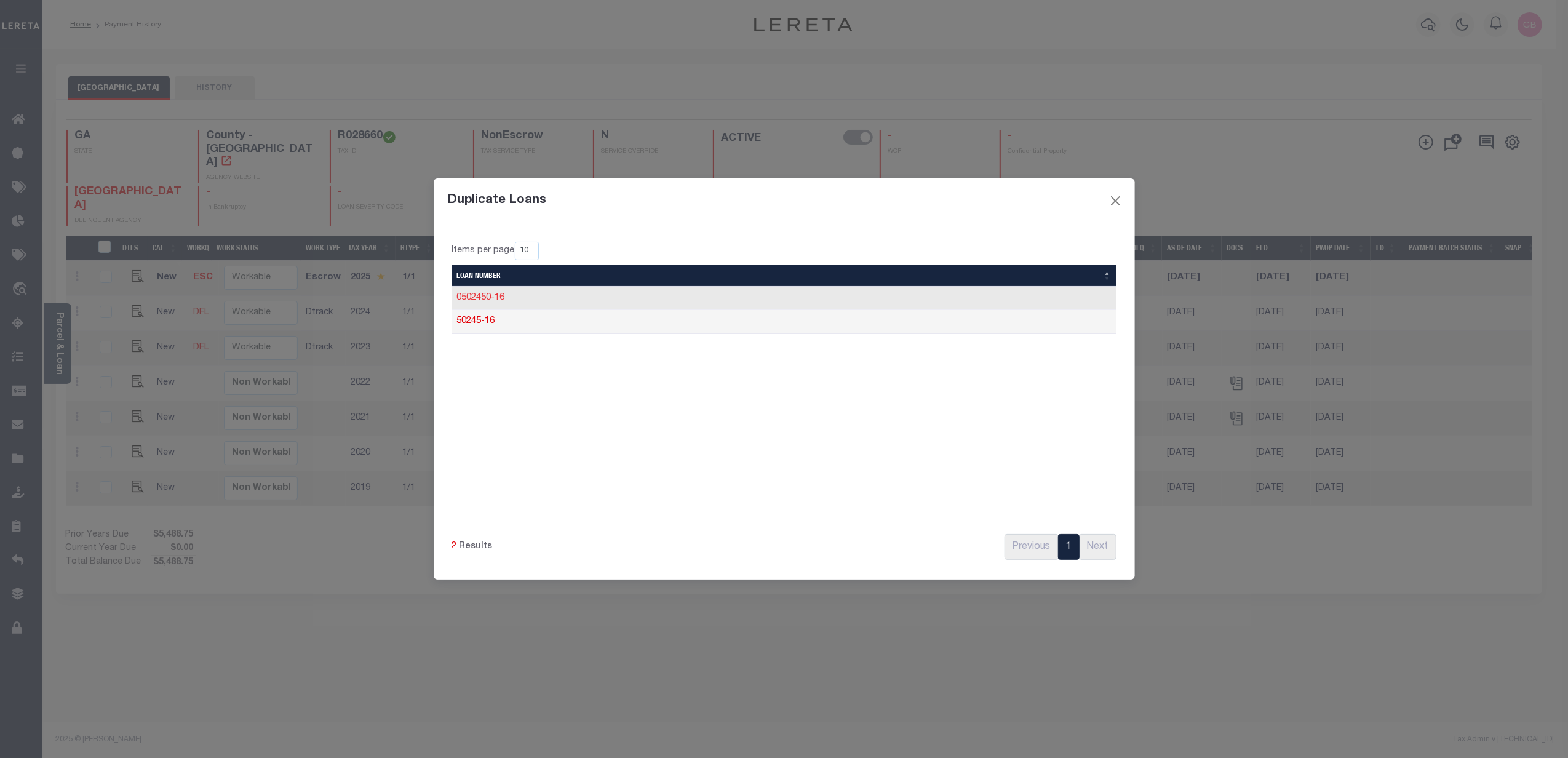
click at [482, 297] on link "0502450-16" at bounding box center [481, 298] width 48 height 9
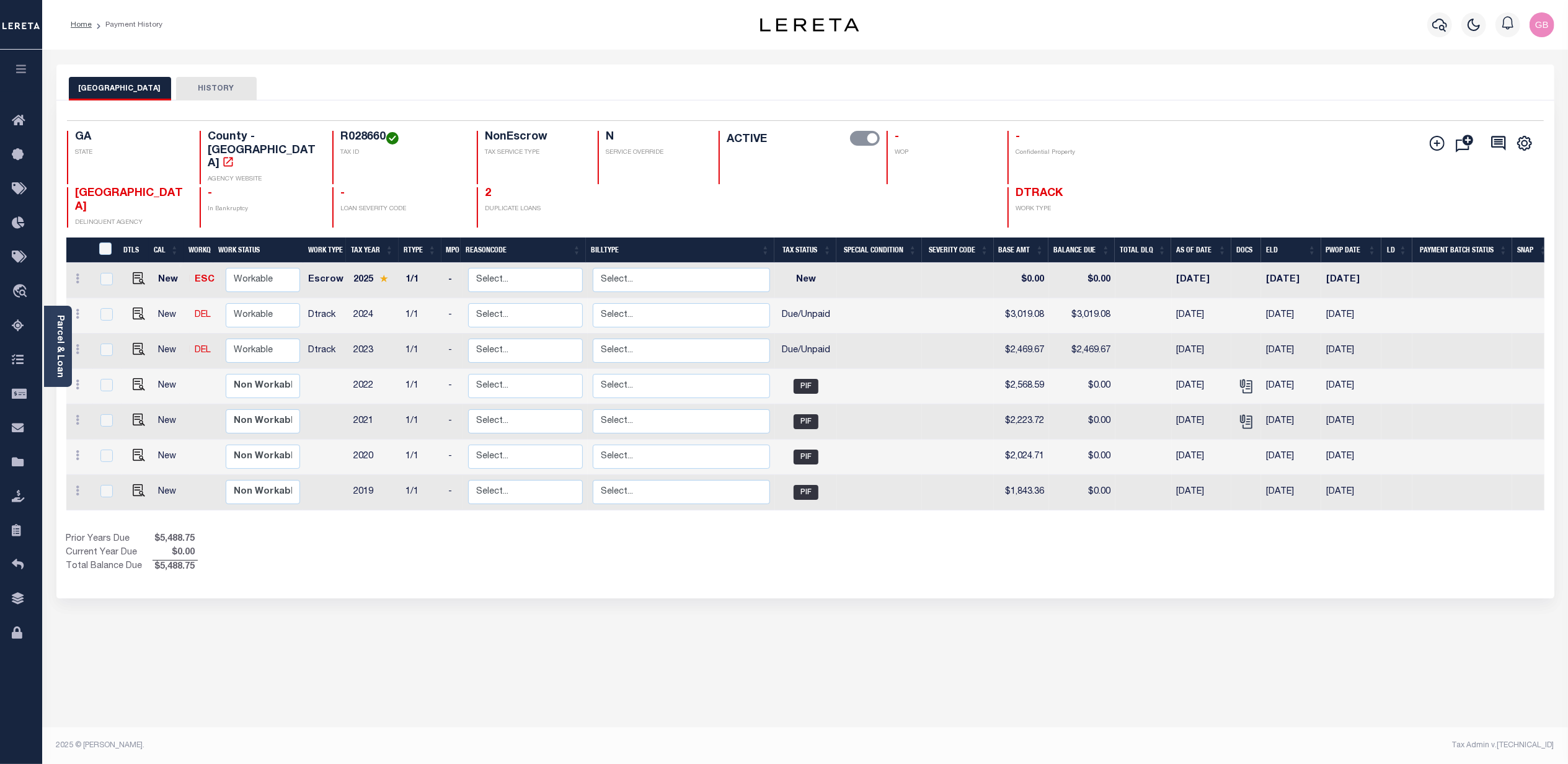
click at [485, 188] on h4 "2" at bounding box center [534, 194] width 97 height 14
click at [485, 188] on link "2" at bounding box center [488, 193] width 6 height 11
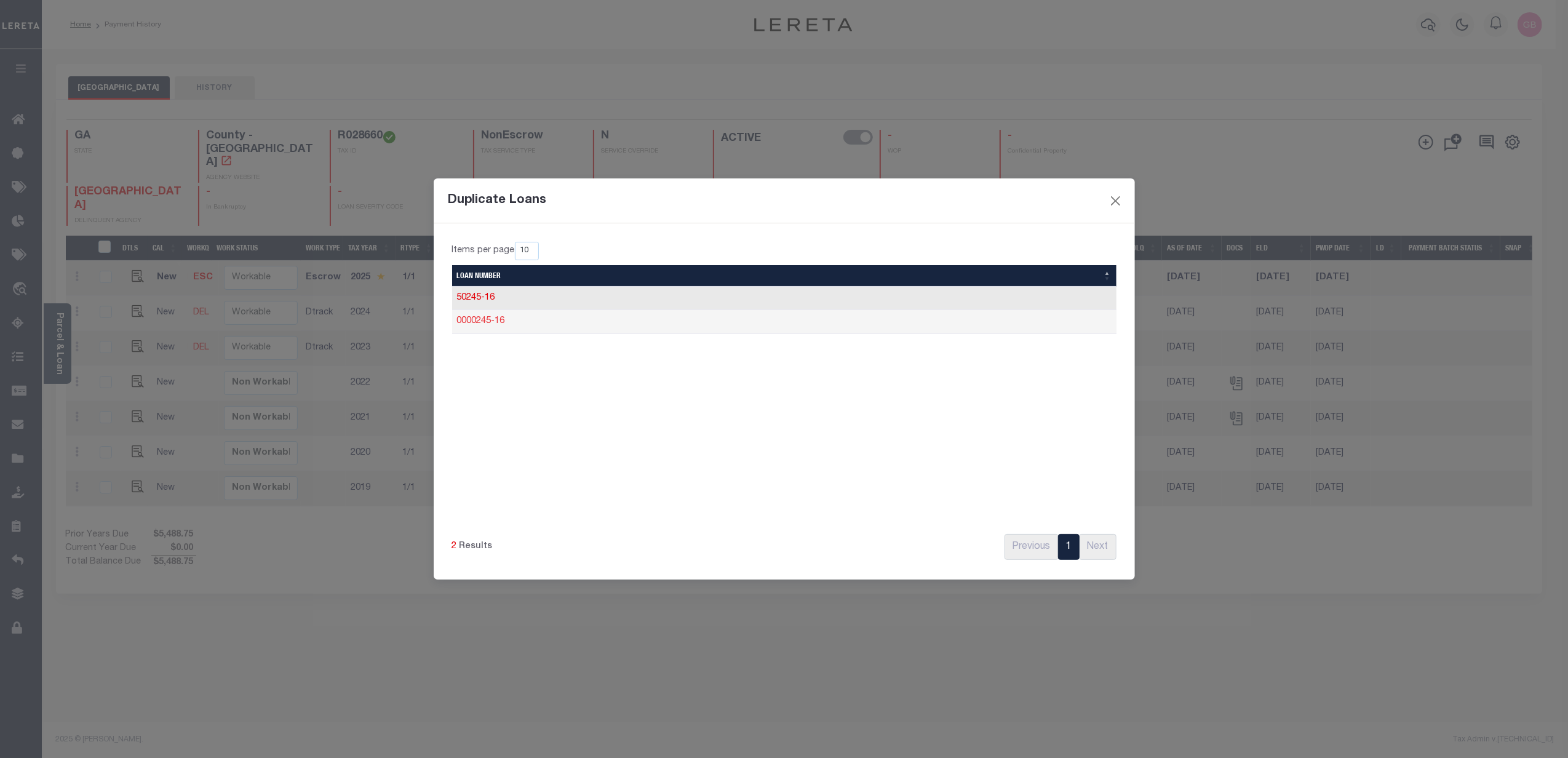
click at [476, 325] on link "0000245-16" at bounding box center [481, 321] width 48 height 9
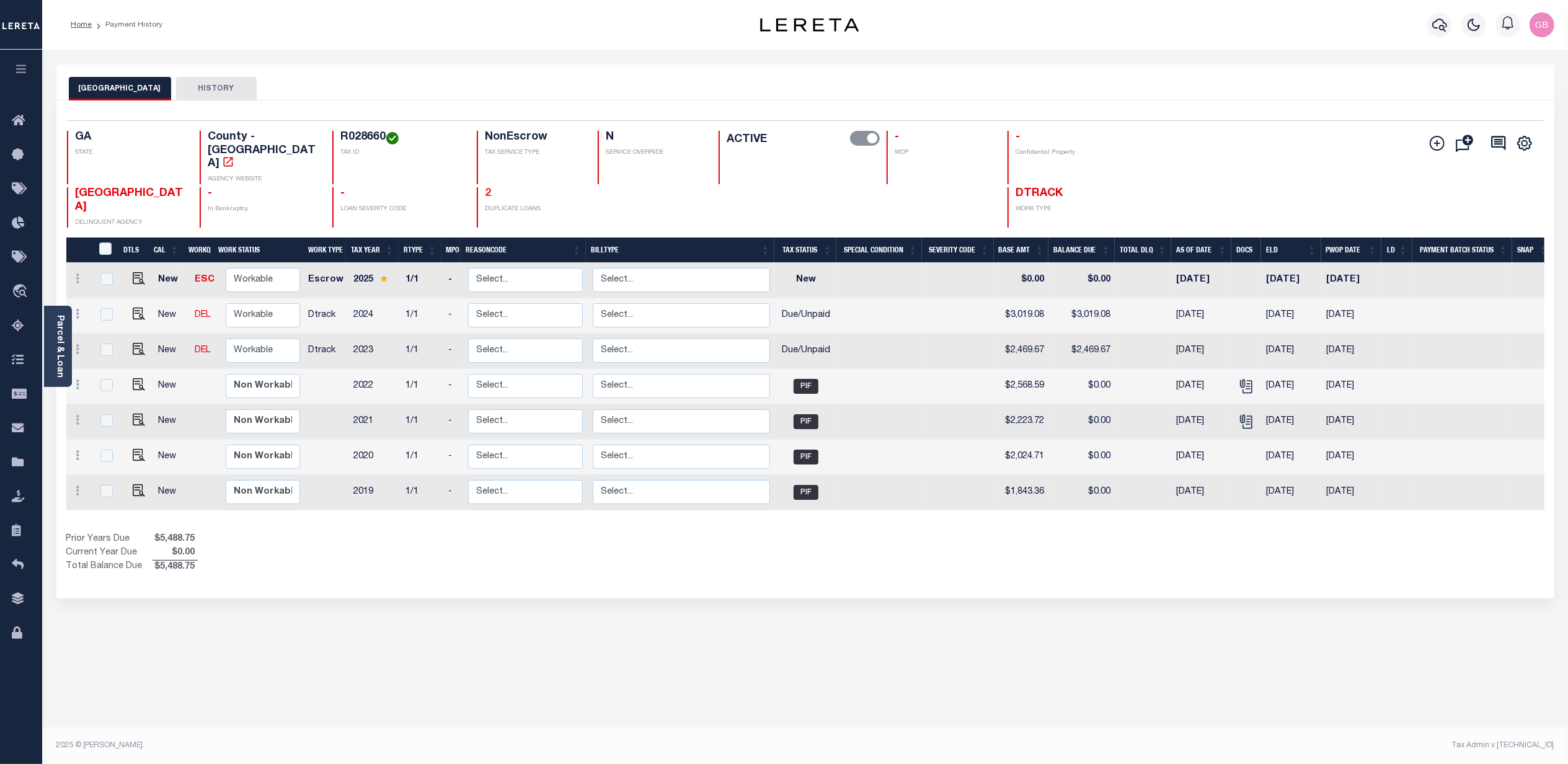
click at [485, 188] on link "2" at bounding box center [488, 193] width 6 height 11
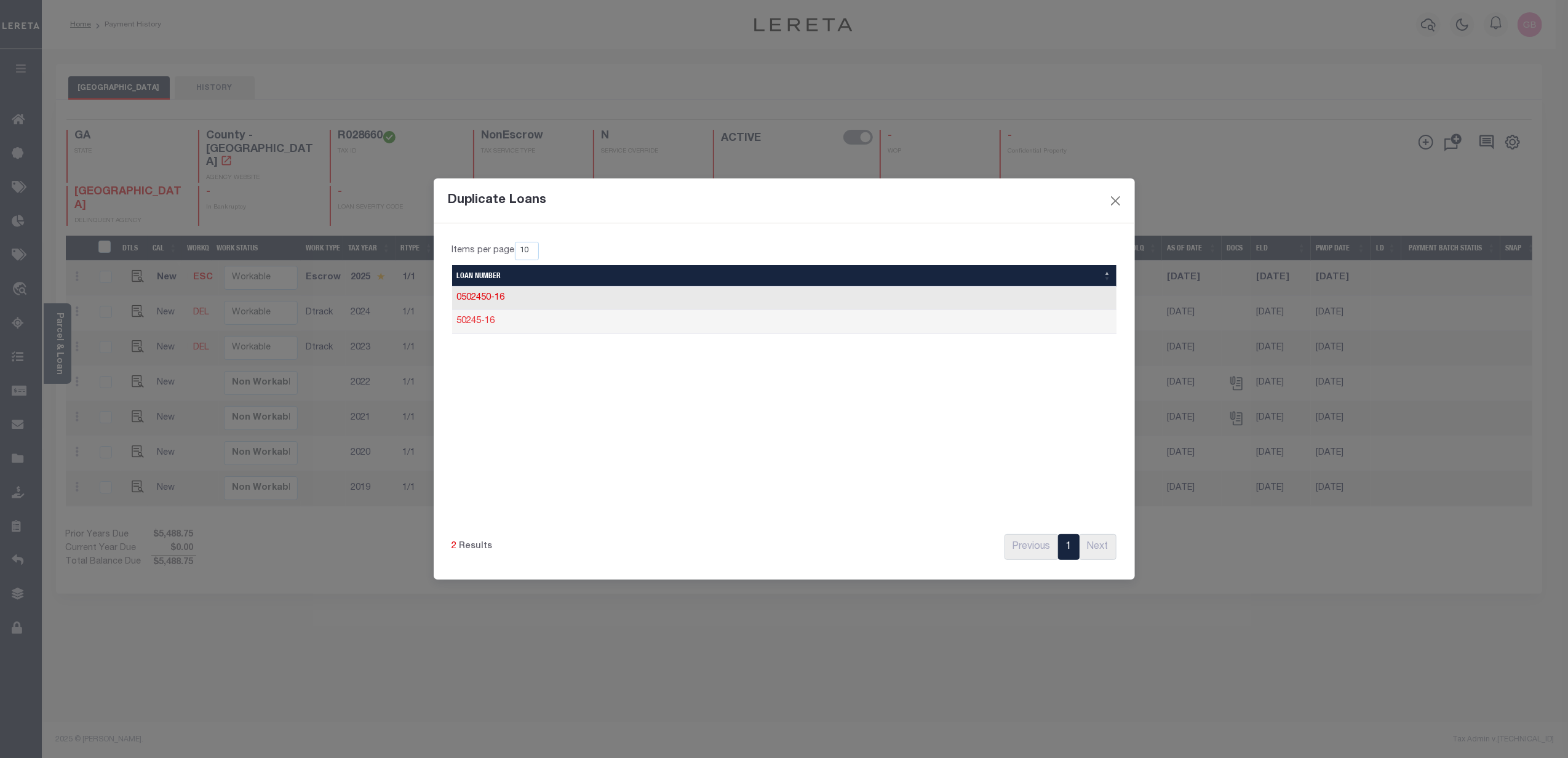
click at [484, 326] on link "50245-16" at bounding box center [476, 321] width 38 height 9
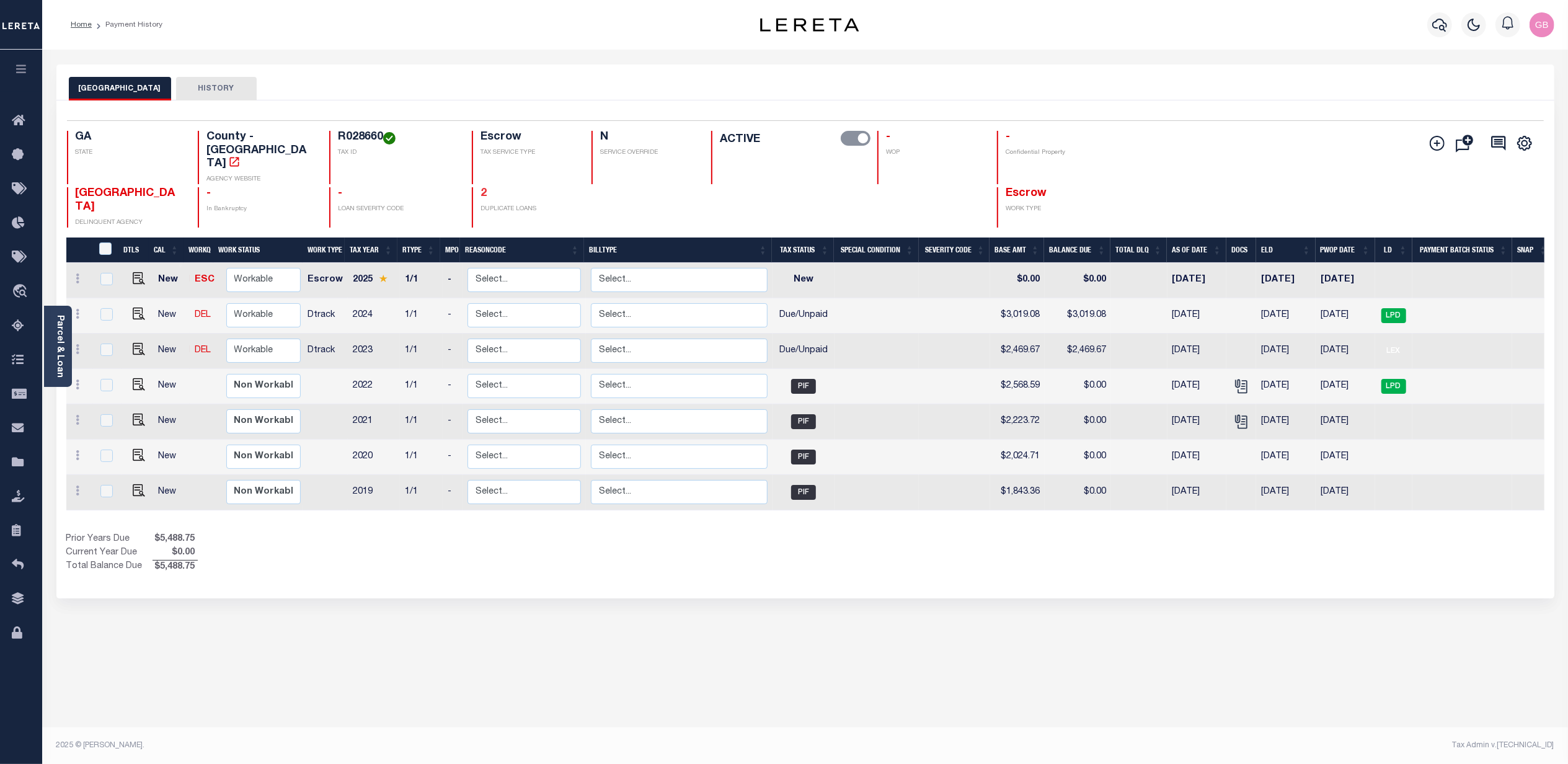
click at [480, 188] on link "2" at bounding box center [484, 193] width 6 height 11
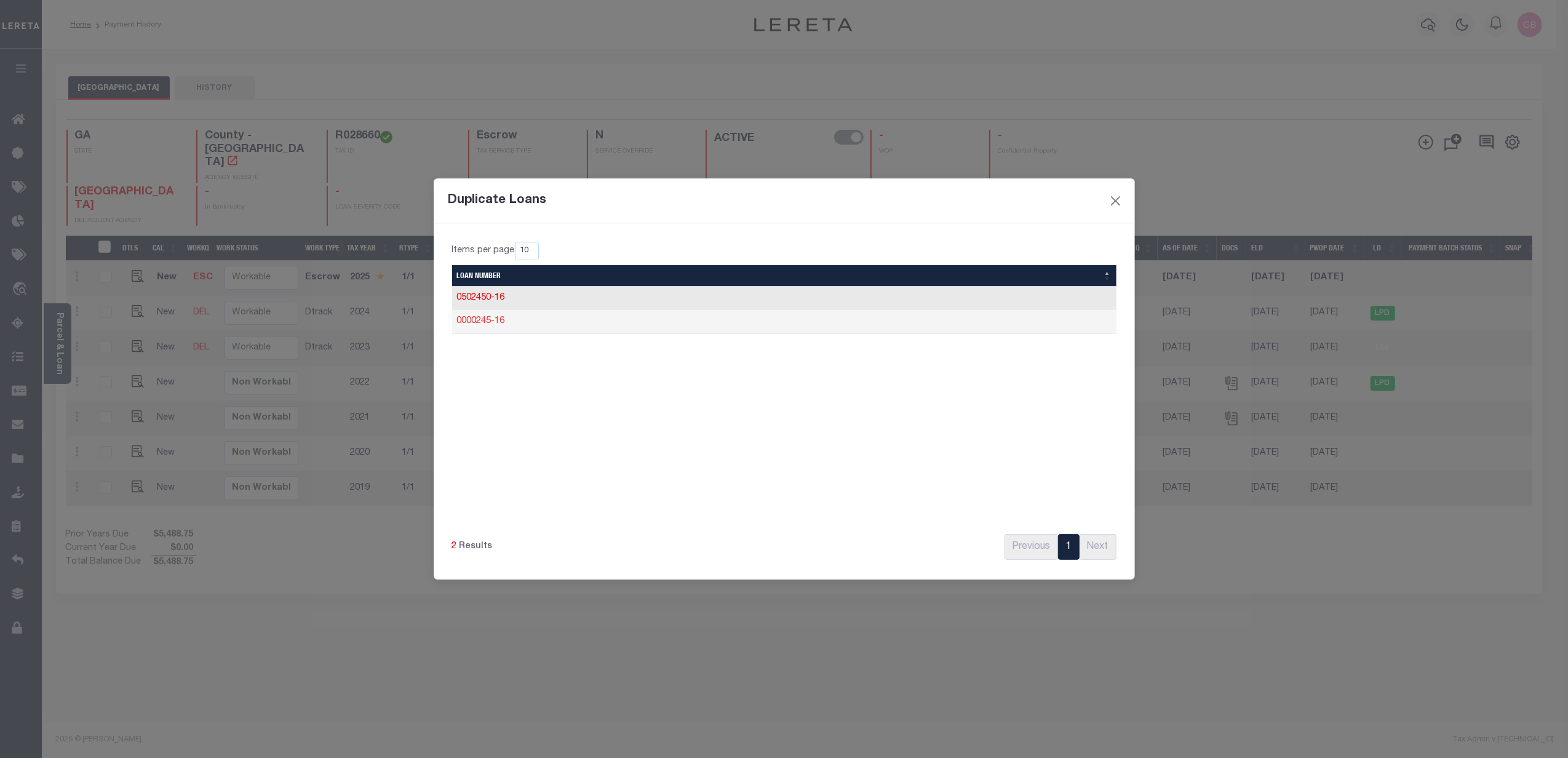
click at [490, 322] on link "0000245-16" at bounding box center [481, 321] width 48 height 9
